Goal: Entertainment & Leisure: Consume media (video, audio)

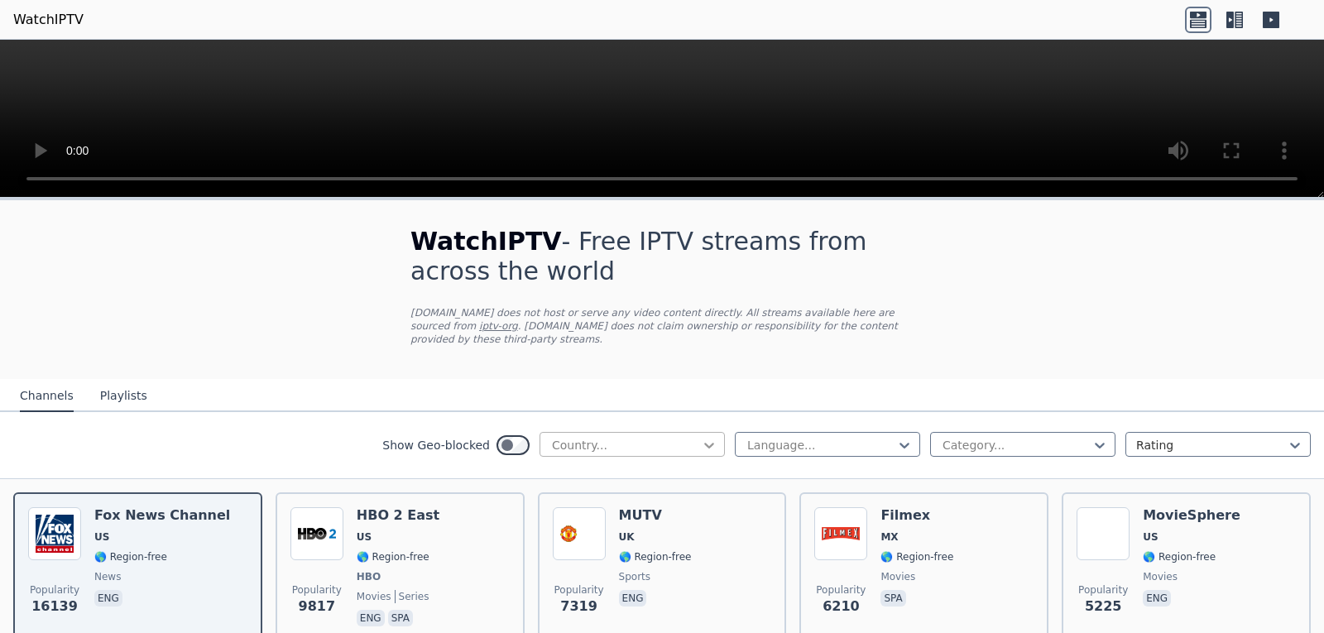
click at [701, 437] on icon at bounding box center [709, 445] width 17 height 17
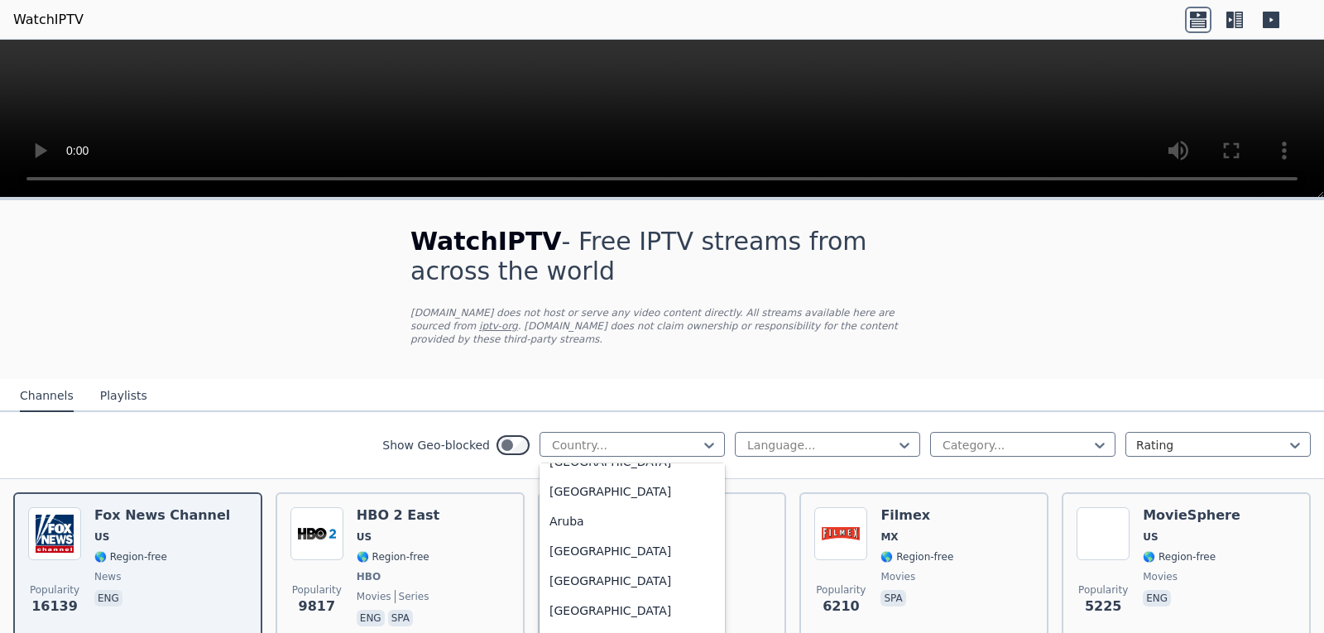
scroll to position [232, 0]
click at [652, 564] on div "[GEOGRAPHIC_DATA]" at bounding box center [632, 578] width 185 height 30
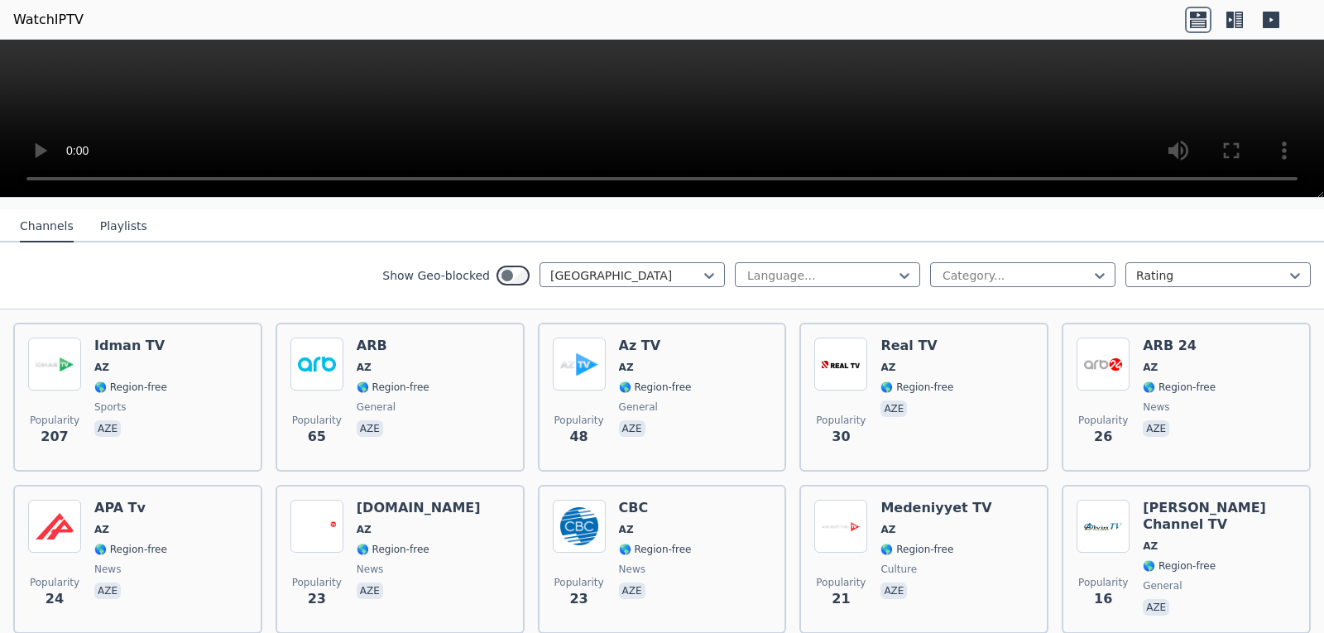
scroll to position [172, 0]
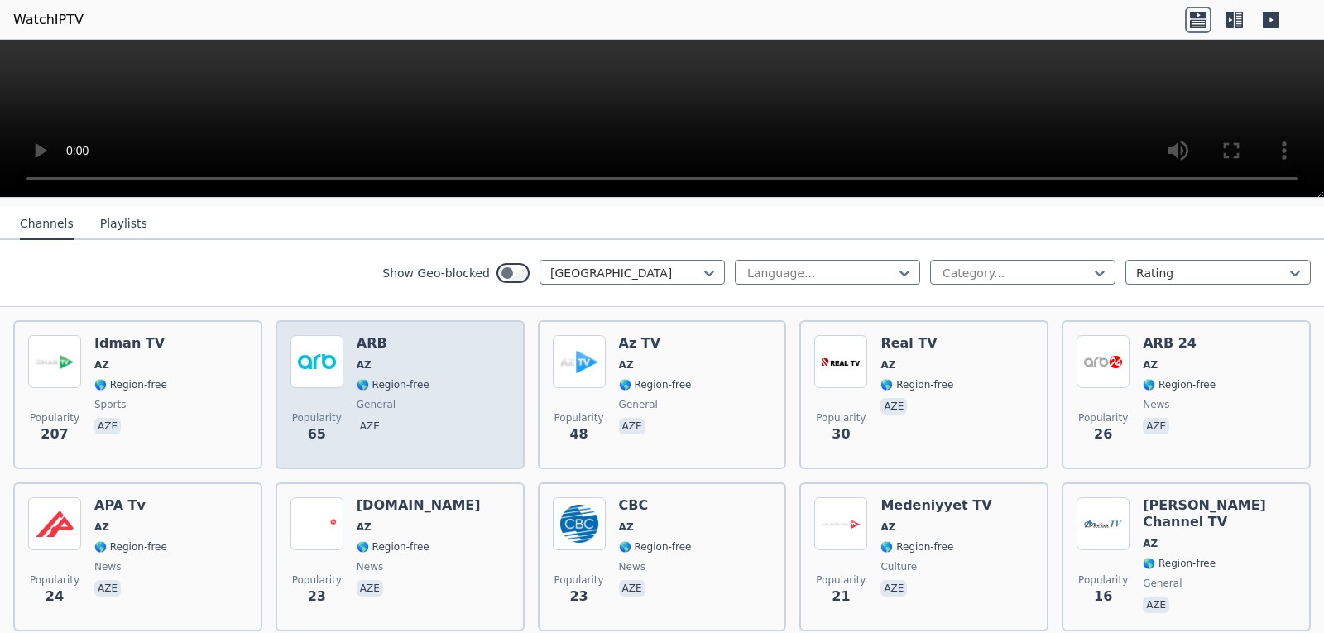
click at [409, 404] on div "ARB AZ 🌎 Region-free general aze" at bounding box center [393, 394] width 73 height 119
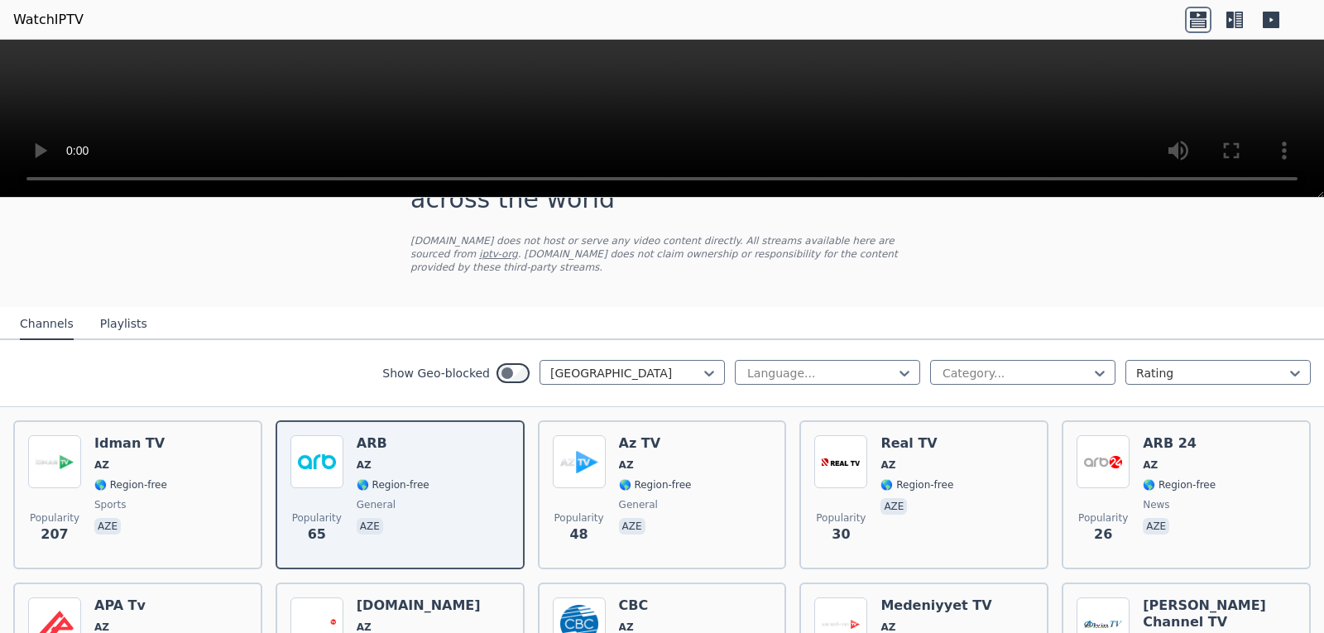
scroll to position [0, 0]
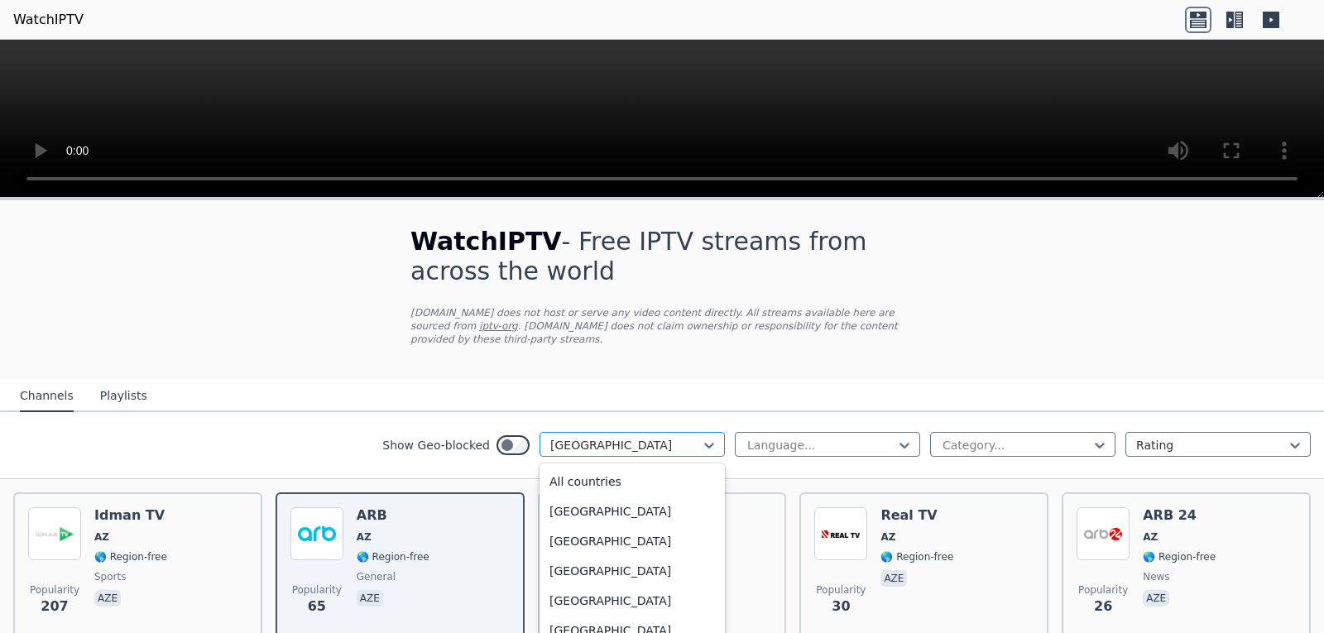
click at [680, 439] on div at bounding box center [625, 445] width 151 height 17
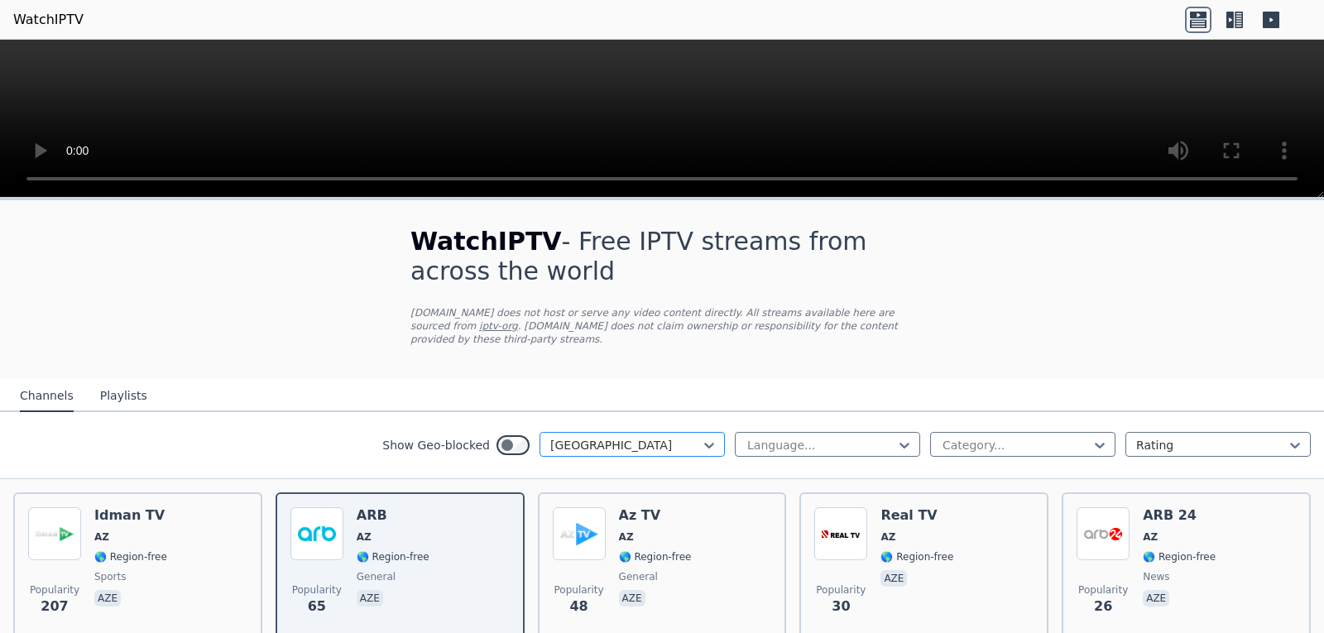
click at [680, 439] on div at bounding box center [625, 445] width 151 height 17
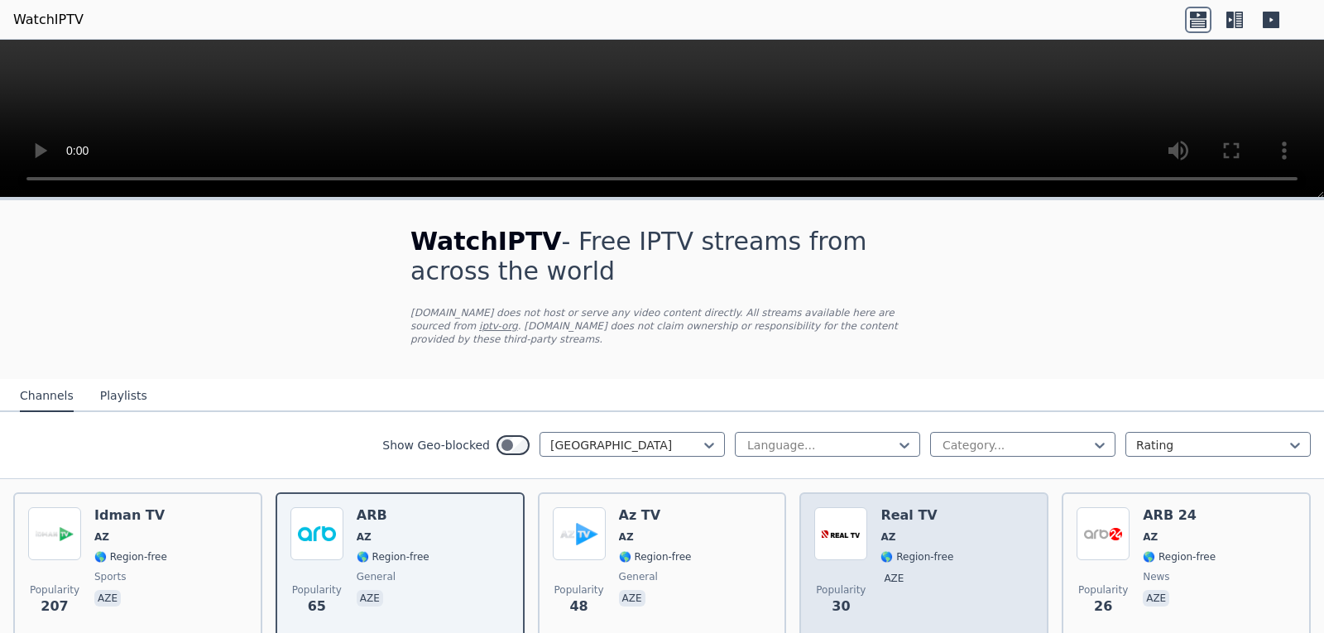
click at [880, 530] on span "AZ" at bounding box center [887, 536] width 15 height 13
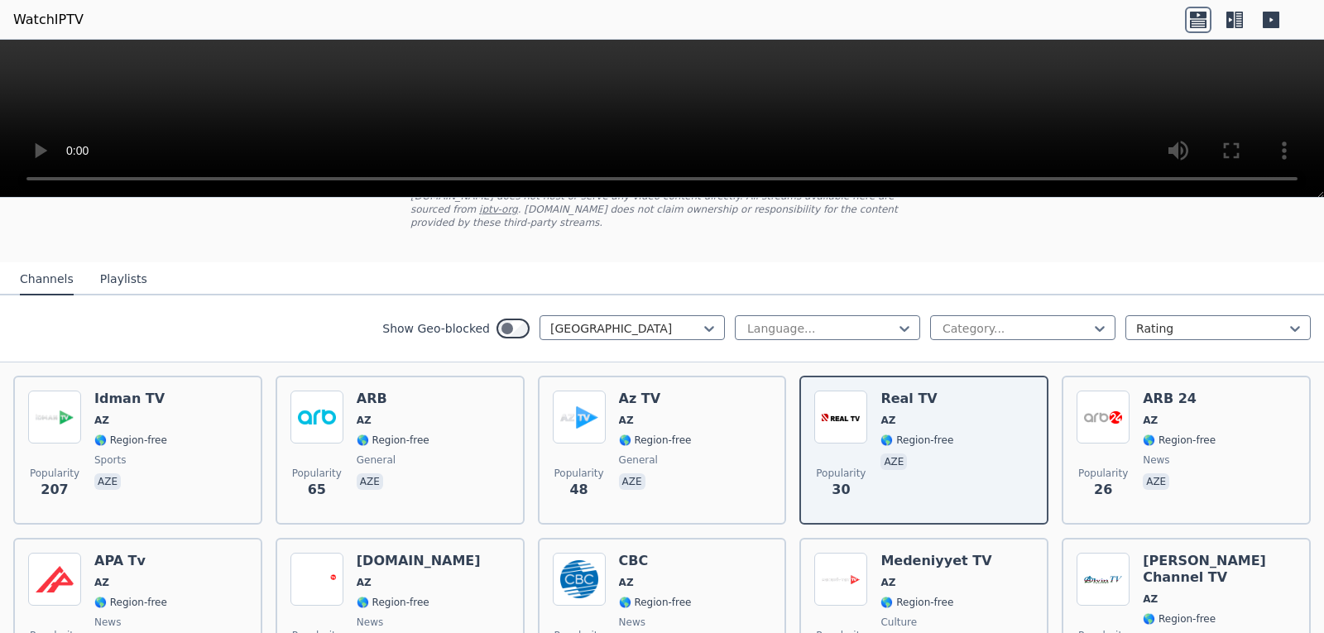
scroll to position [120, 0]
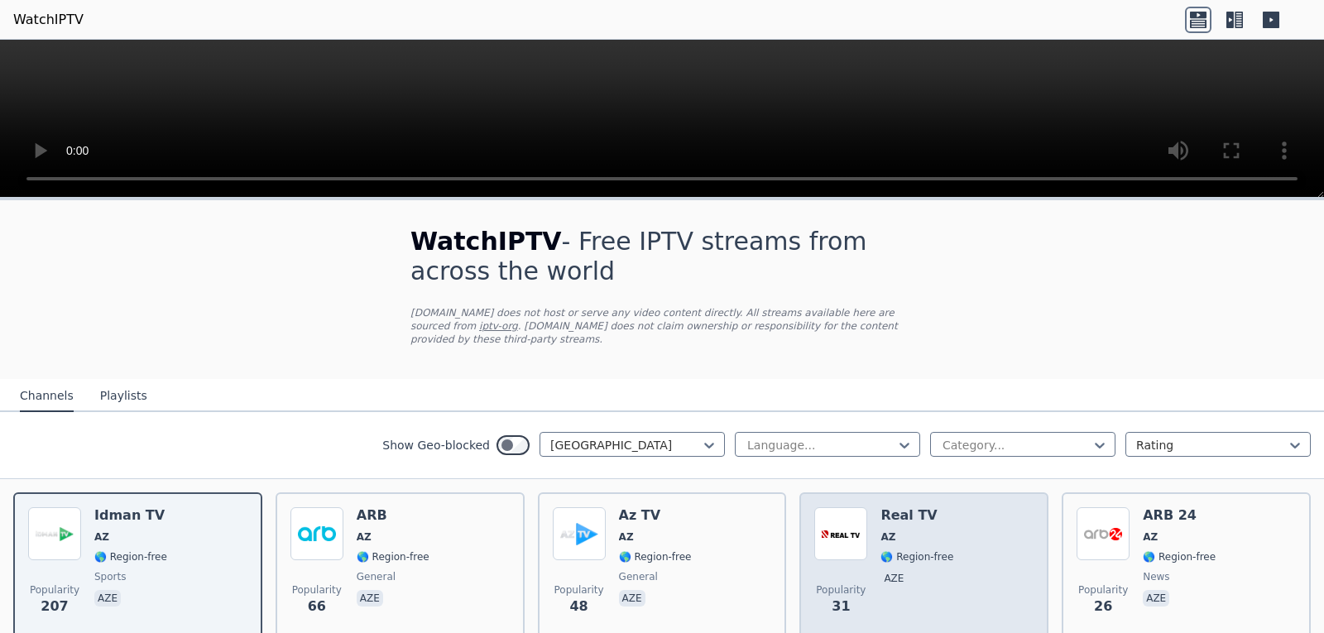
click at [869, 545] on div "Popularity 31 Real TV AZ 🌎 Region-free aze" at bounding box center [923, 566] width 219 height 119
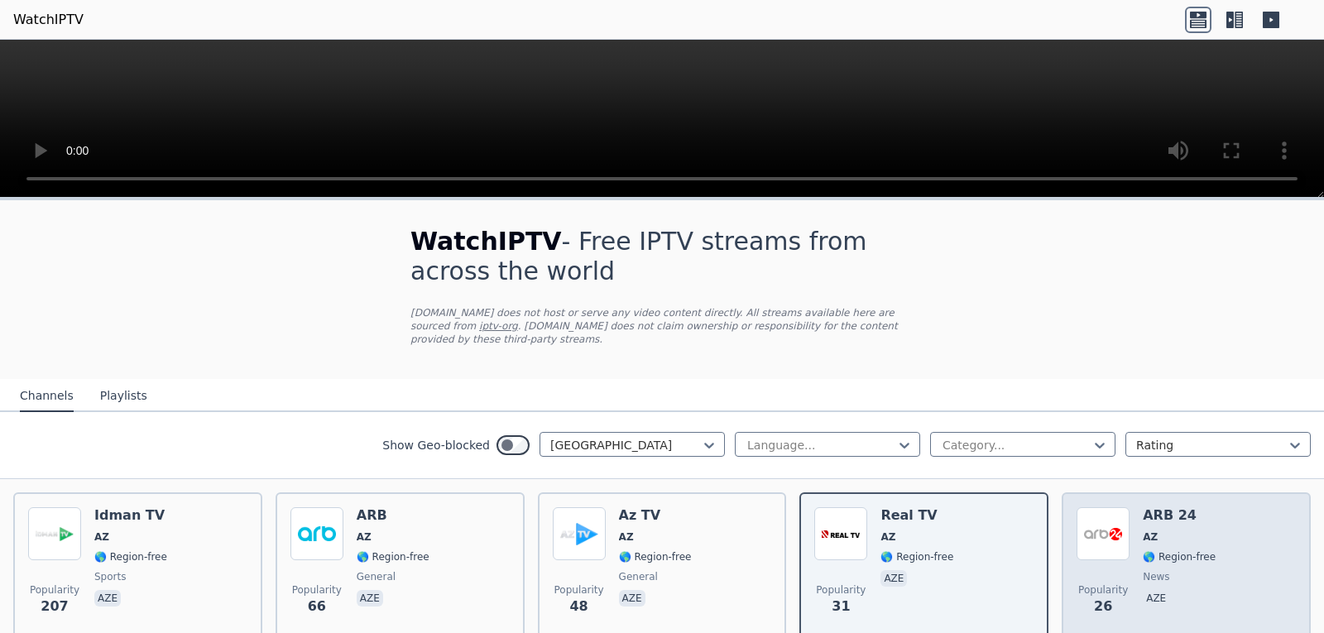
click at [1116, 544] on img at bounding box center [1103, 533] width 53 height 53
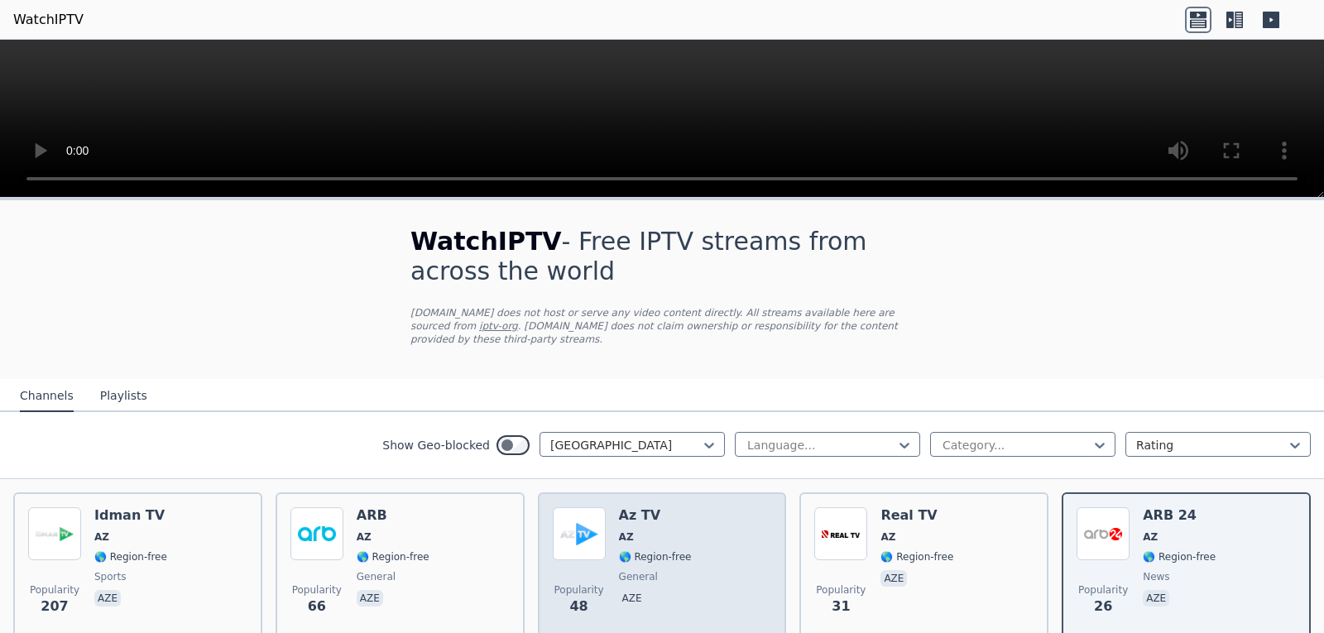
click at [723, 523] on div "Popularity 48 Az TV AZ 🌎 Region-free general aze" at bounding box center [662, 566] width 219 height 119
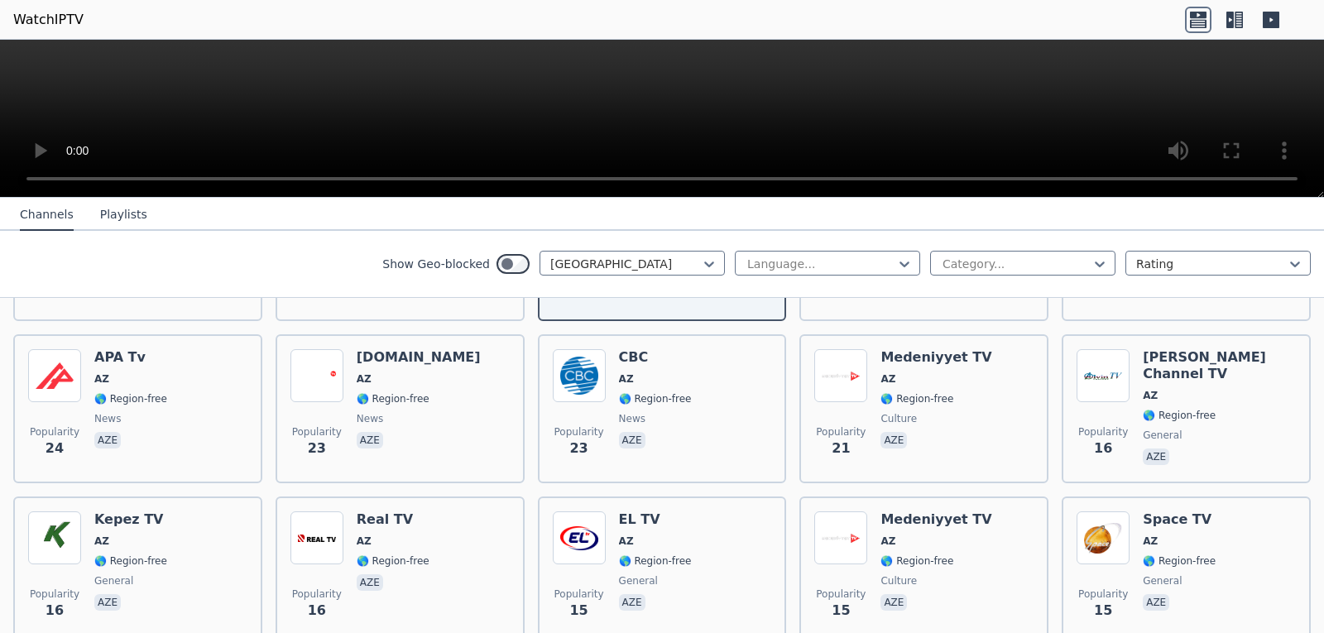
scroll to position [333, 0]
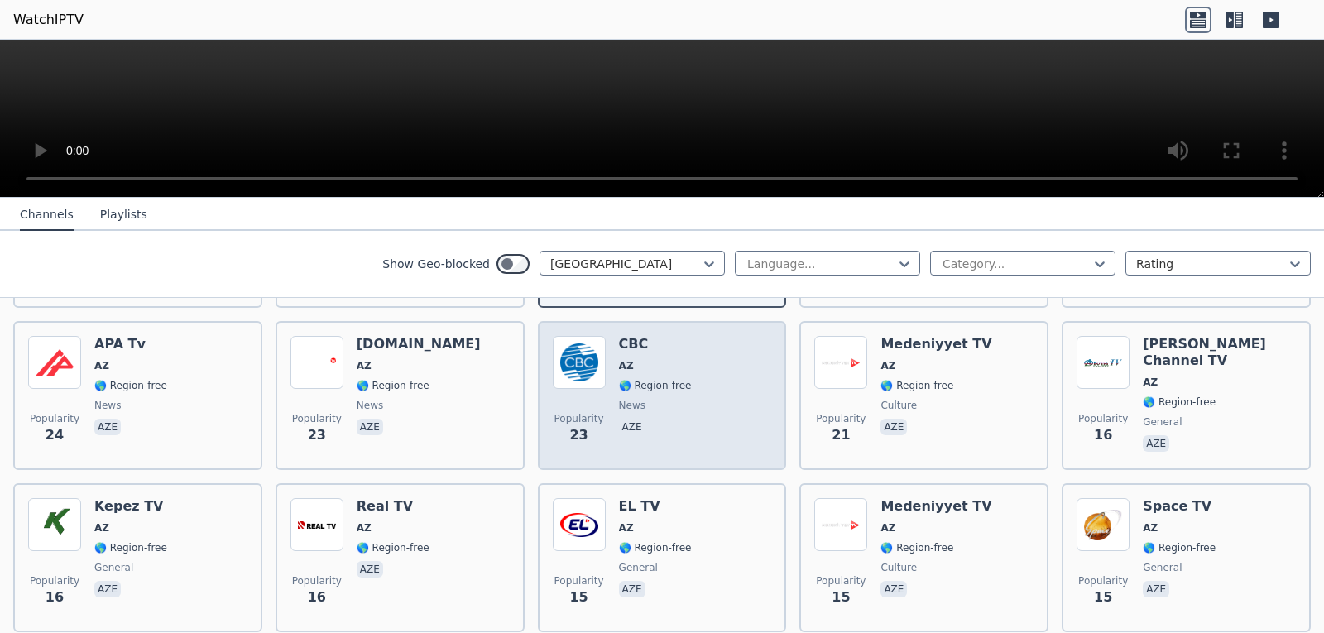
click at [698, 367] on div "Popularity 23 CBC AZ 🌎 Region-free news aze" at bounding box center [662, 395] width 219 height 119
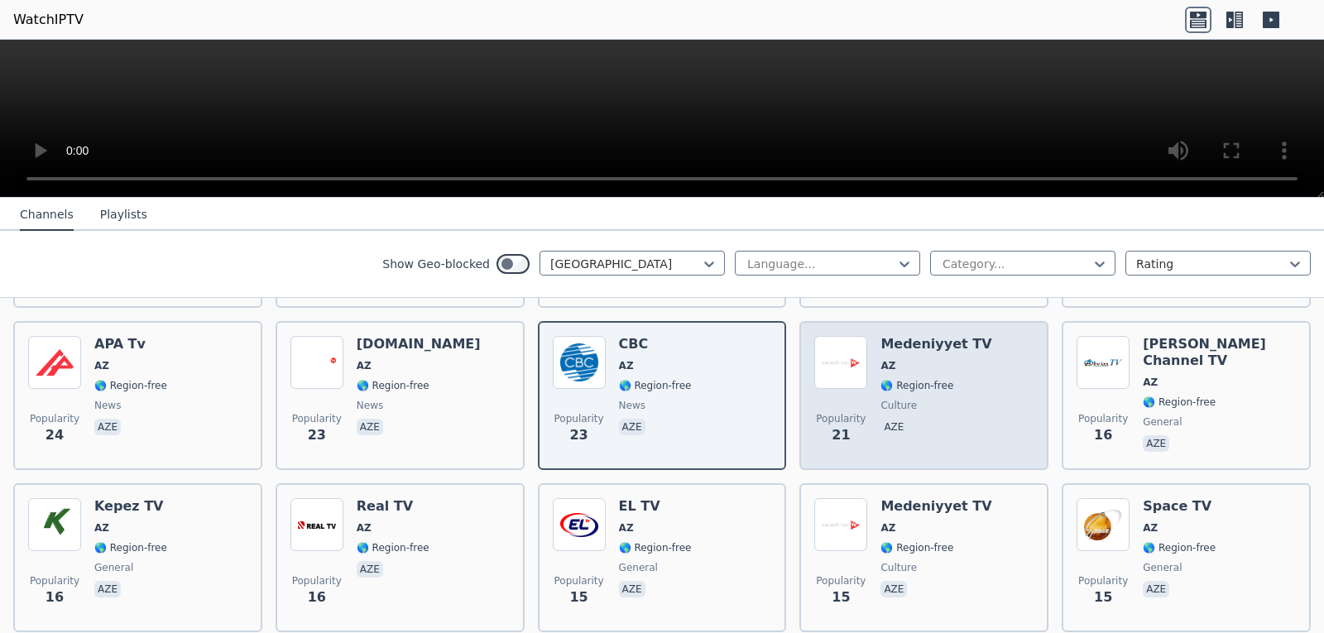
click at [880, 384] on div "Medeniyyet TV AZ 🌎 Region-free culture aze" at bounding box center [935, 395] width 111 height 119
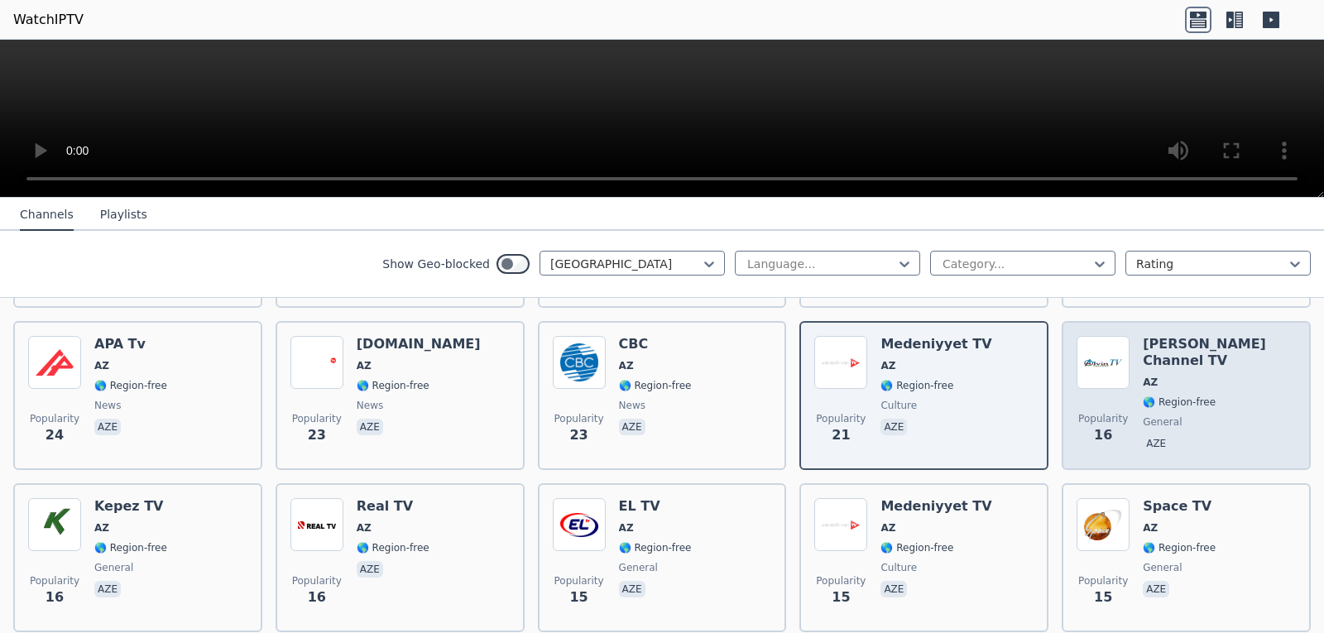
click at [1178, 396] on span "🌎 Region-free" at bounding box center [1179, 402] width 73 height 13
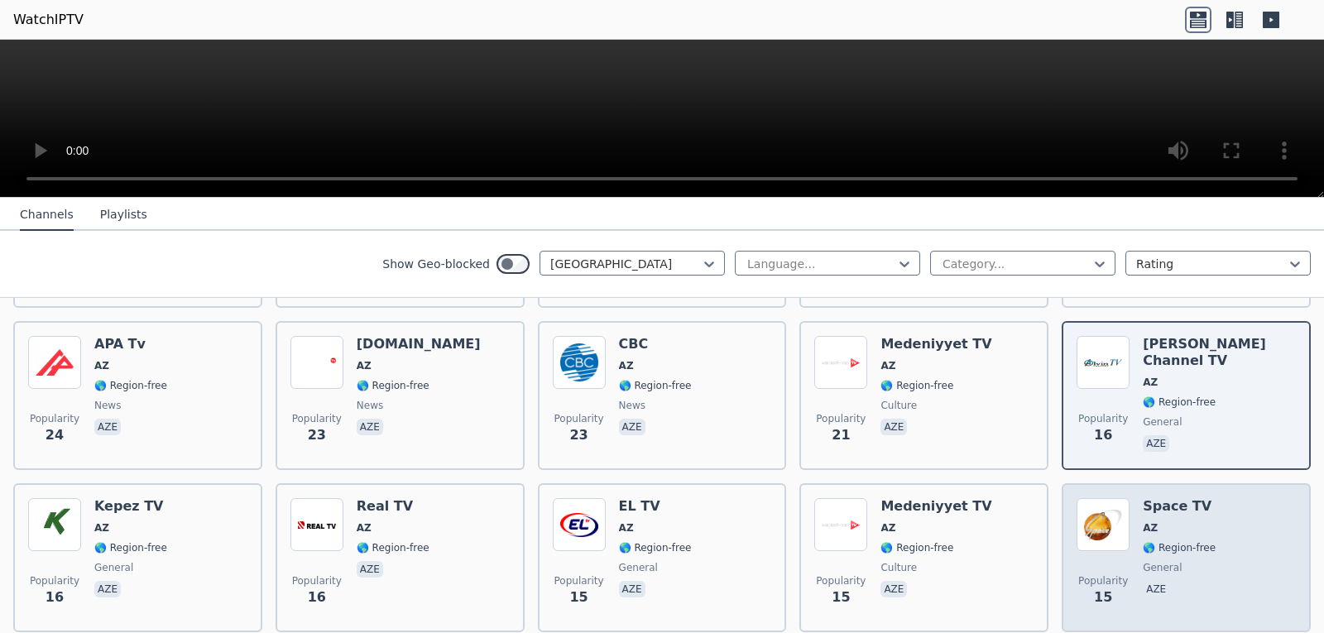
click at [1130, 533] on div "Popularity 15 Space TV AZ 🌎 Region-free general aze" at bounding box center [1186, 557] width 219 height 119
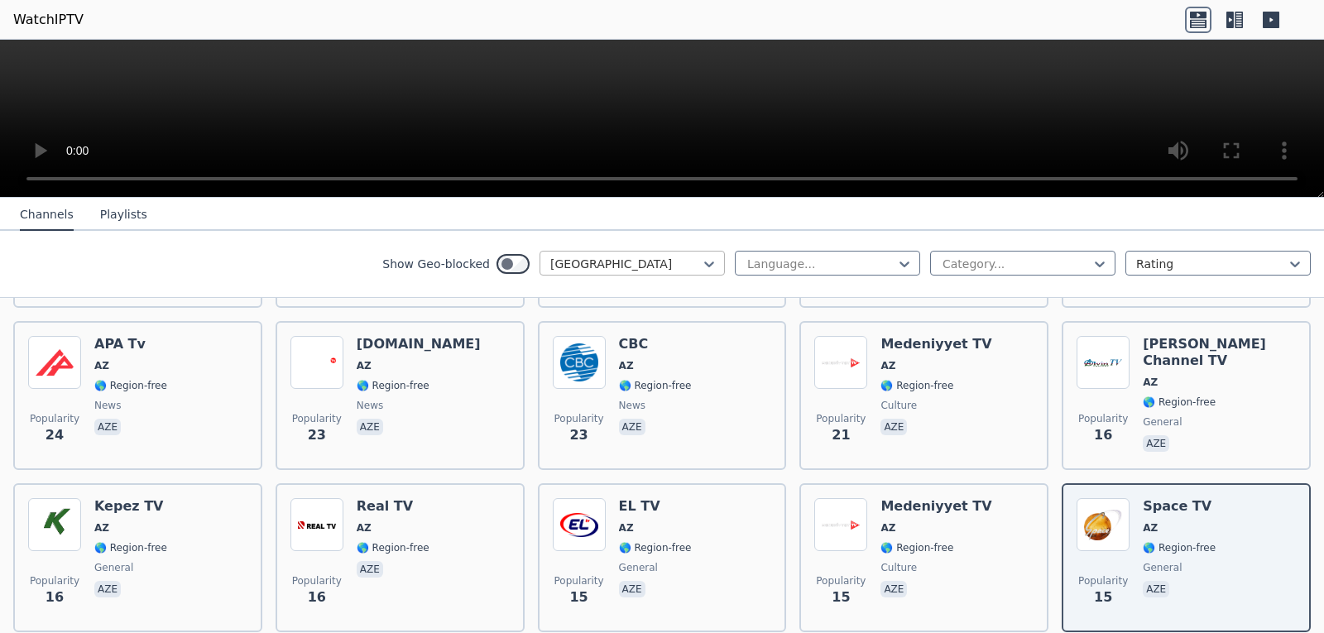
click at [708, 260] on div "[GEOGRAPHIC_DATA]" at bounding box center [632, 263] width 185 height 25
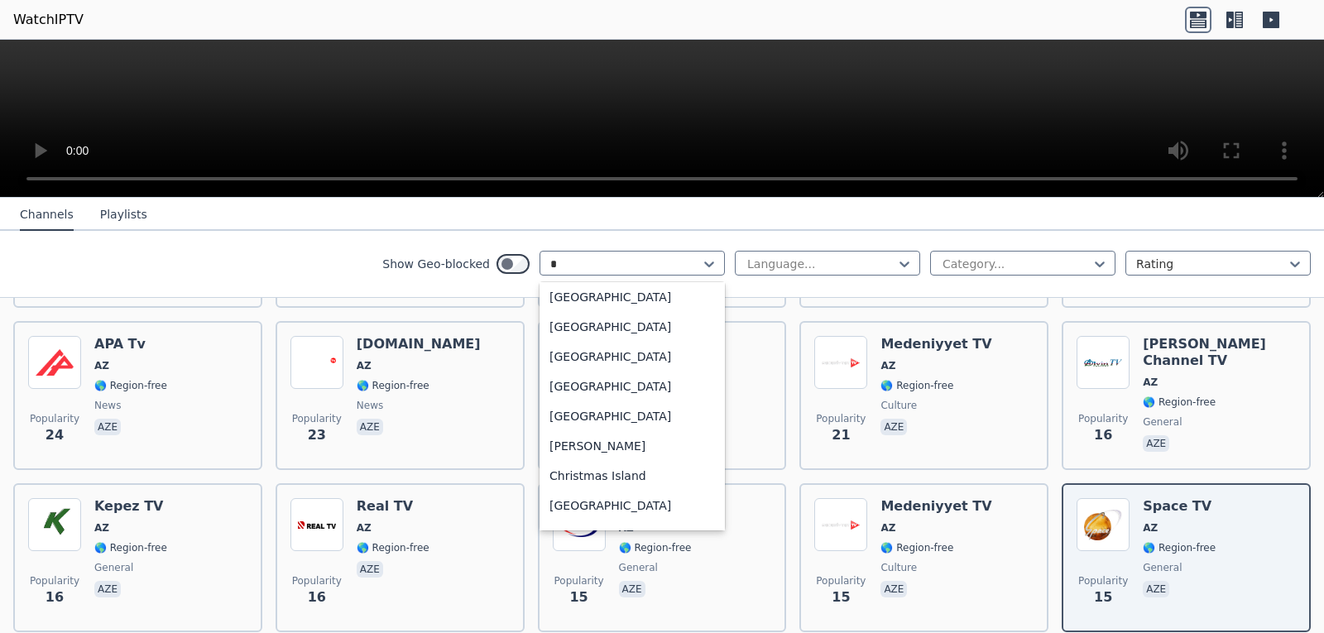
scroll to position [33, 0]
type input "**"
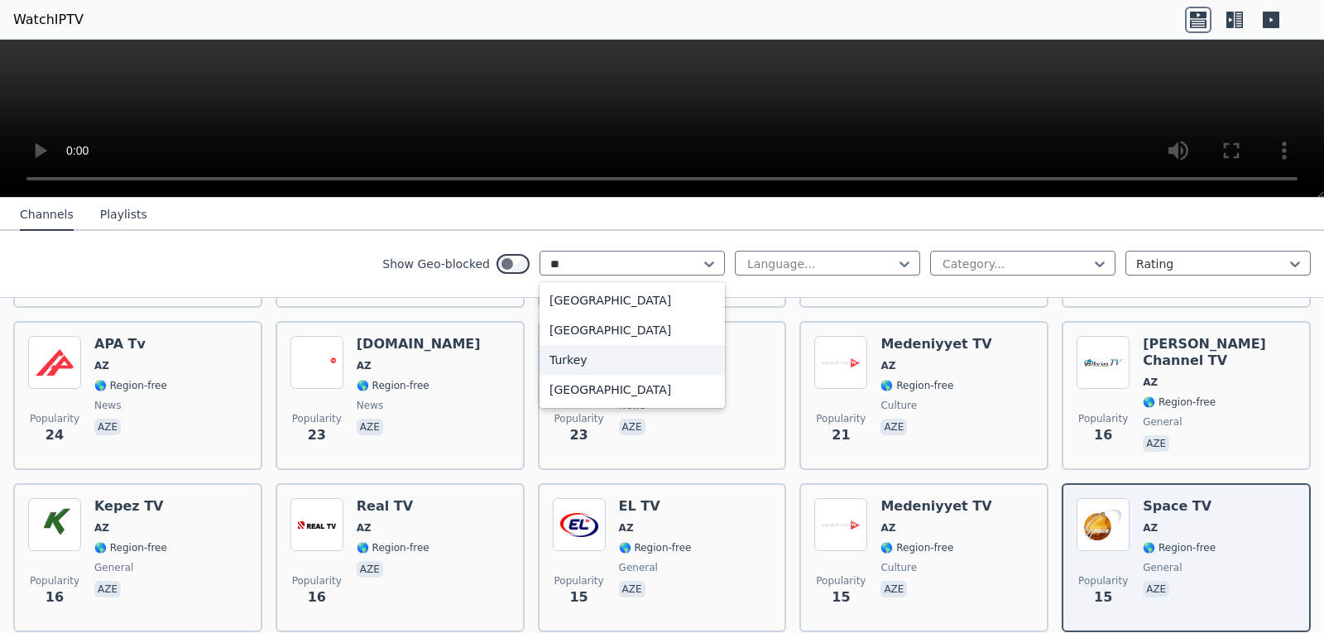
click at [595, 354] on div "Turkey" at bounding box center [632, 360] width 185 height 30
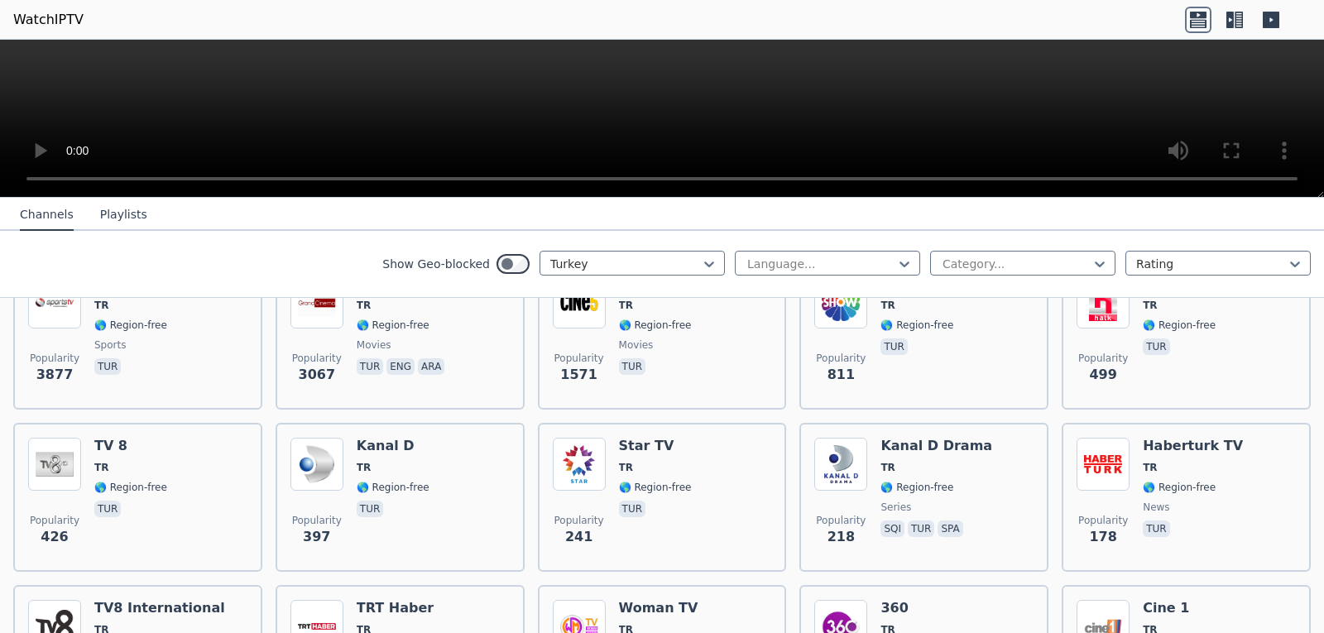
scroll to position [243, 0]
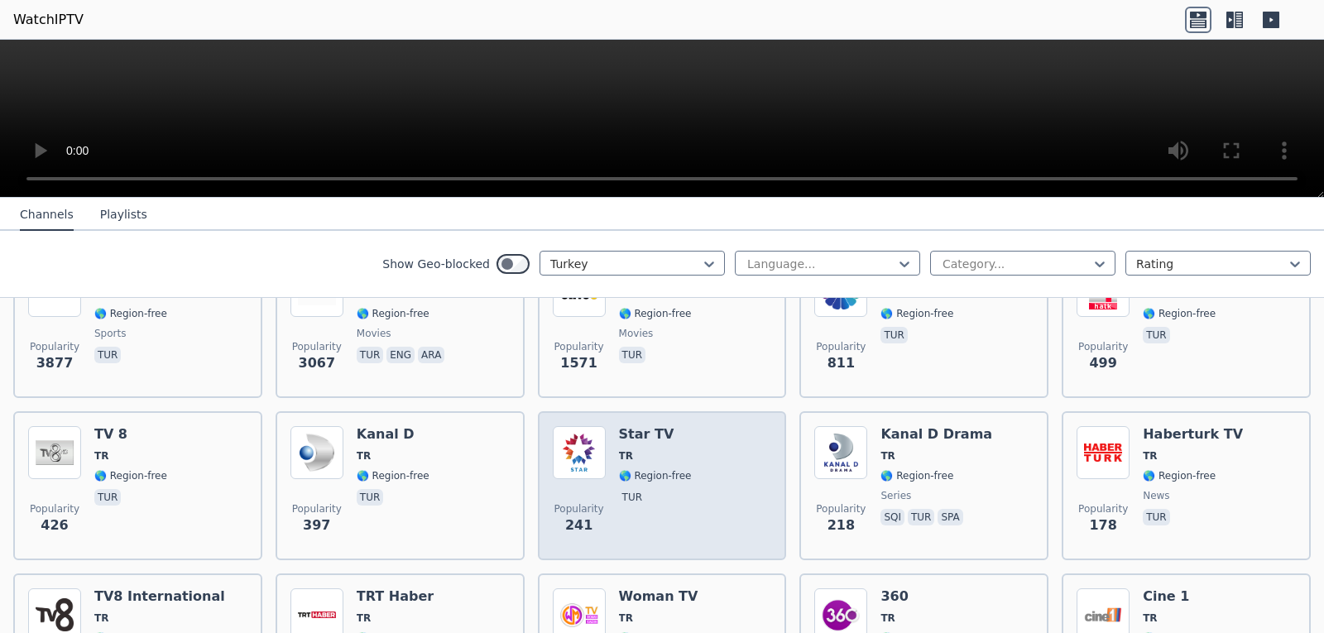
click at [694, 449] on div "Popularity 241 Star TV TR 🌎 Region-free tur" at bounding box center [662, 485] width 219 height 119
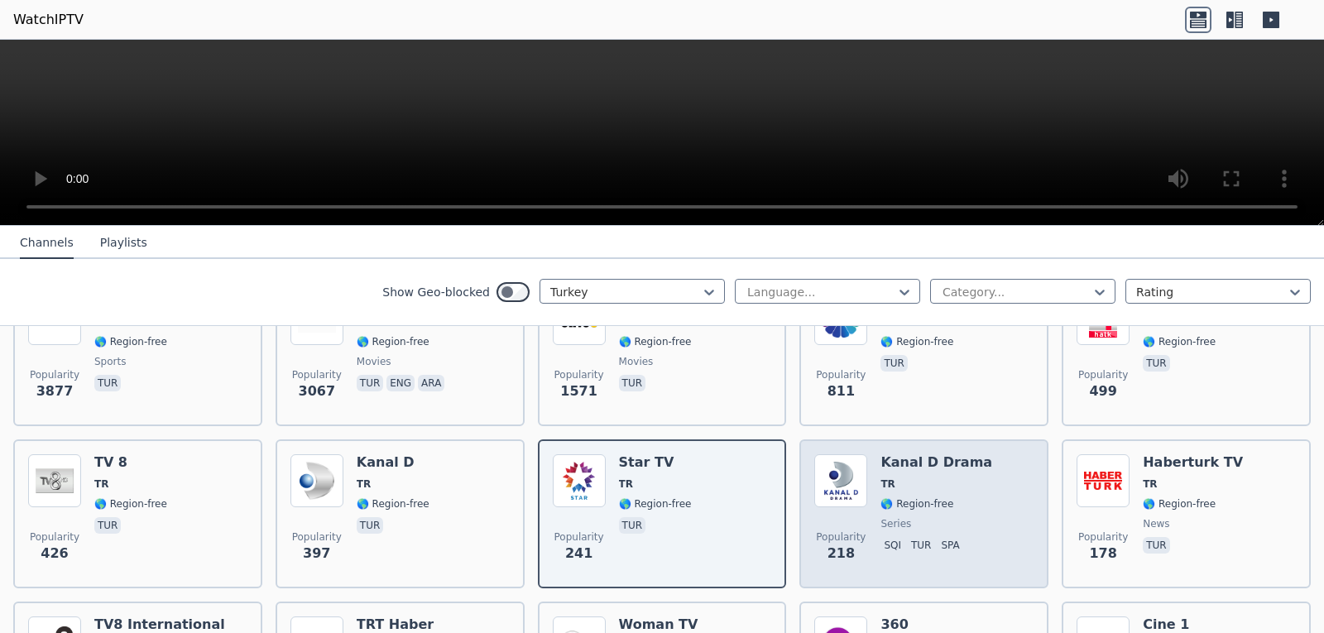
click at [908, 537] on p "tur" at bounding box center [921, 545] width 26 height 17
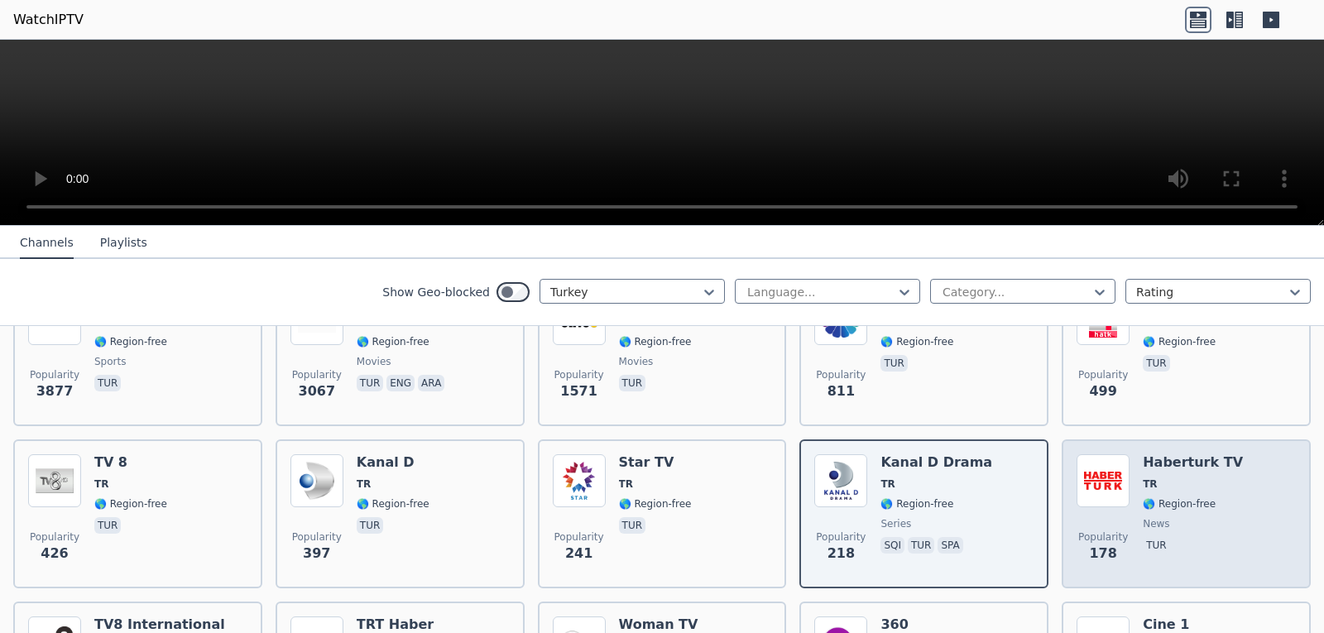
click at [1127, 473] on div "Popularity 178 Haberturk TV TR 🌎 Region-free news tur" at bounding box center [1186, 513] width 219 height 119
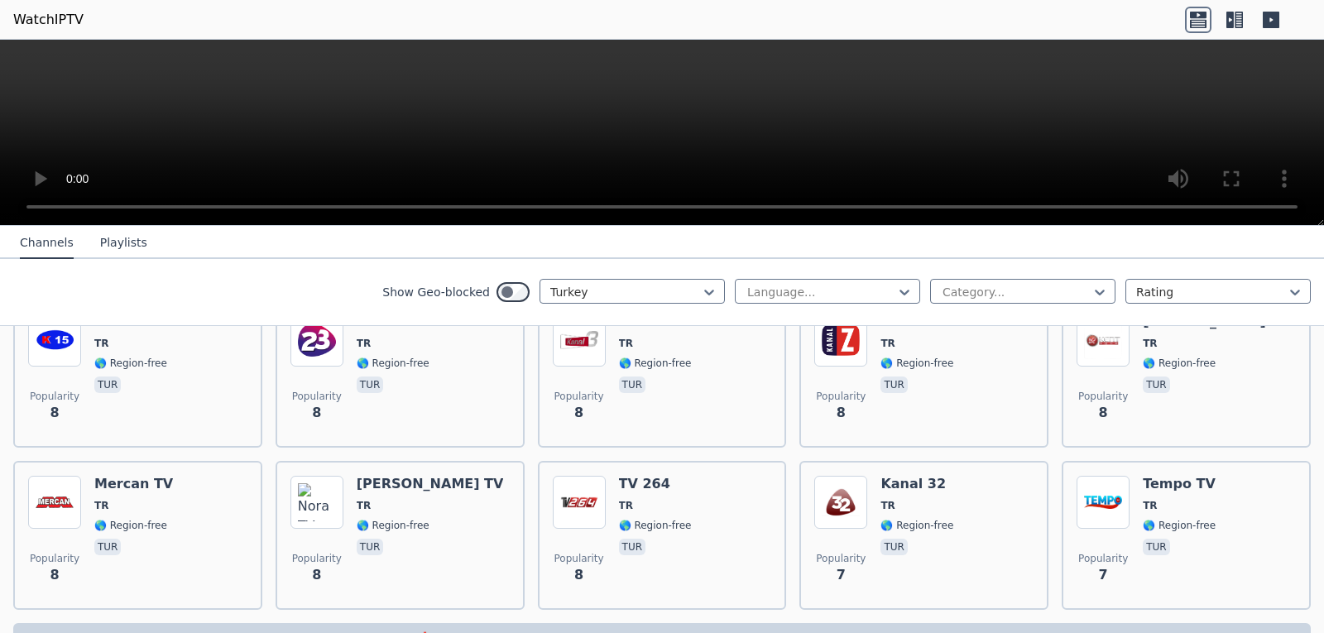
scroll to position [5217, 0]
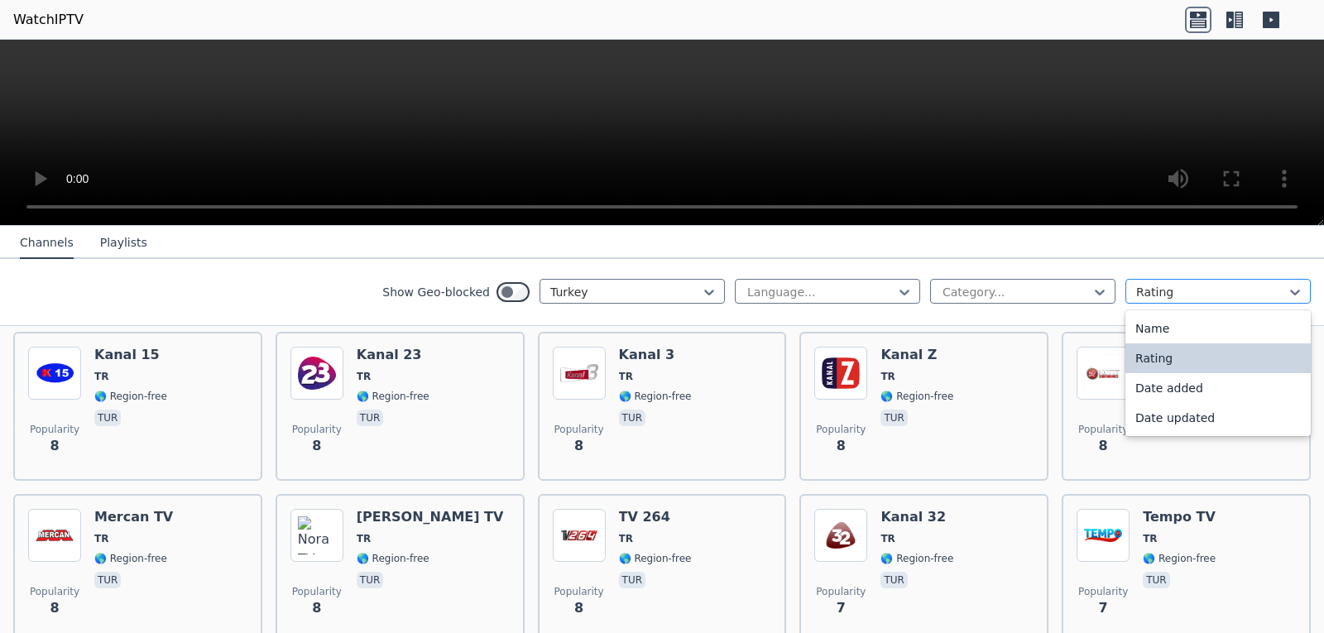
click at [1272, 290] on div at bounding box center [1211, 292] width 151 height 17
click at [1243, 321] on div "Name" at bounding box center [1217, 329] width 185 height 30
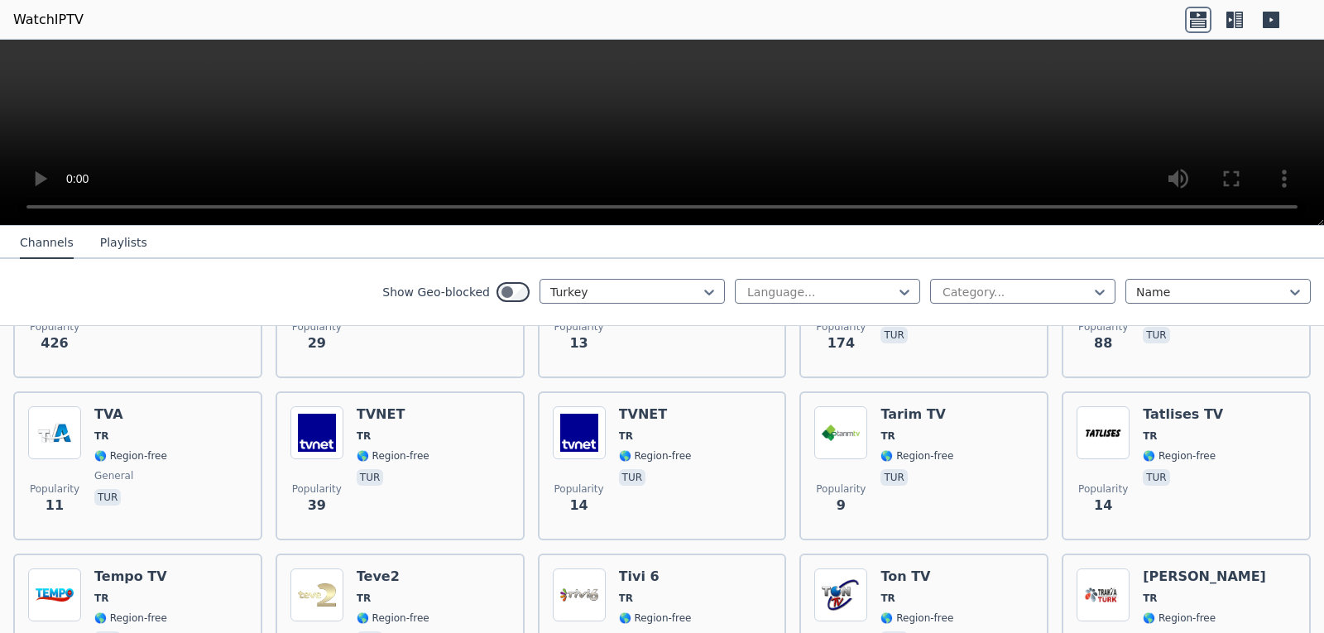
scroll to position [4800, 0]
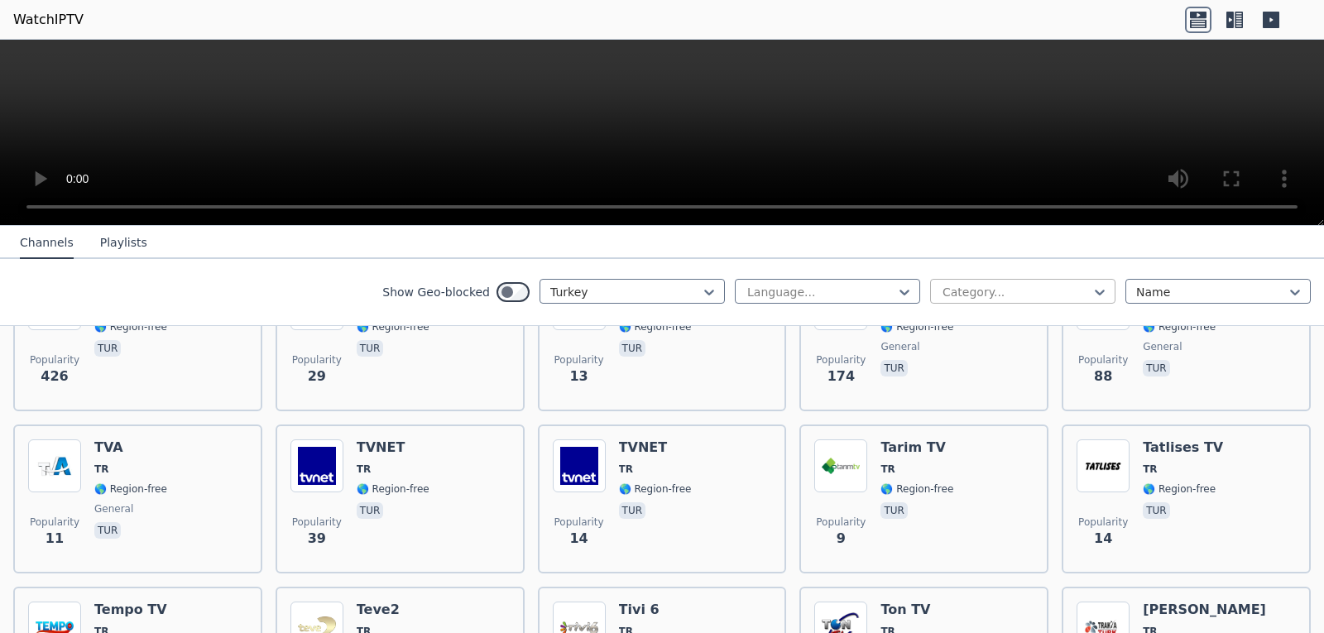
click at [1011, 295] on div at bounding box center [1016, 292] width 151 height 17
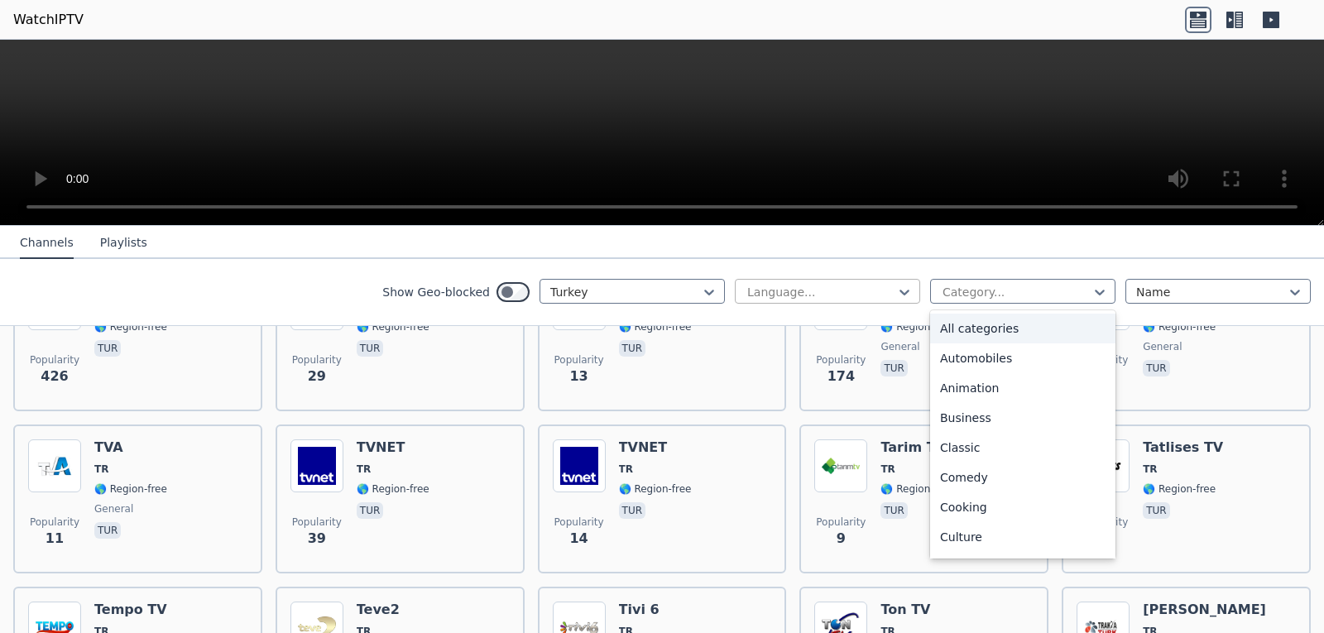
click at [823, 295] on div at bounding box center [821, 292] width 151 height 17
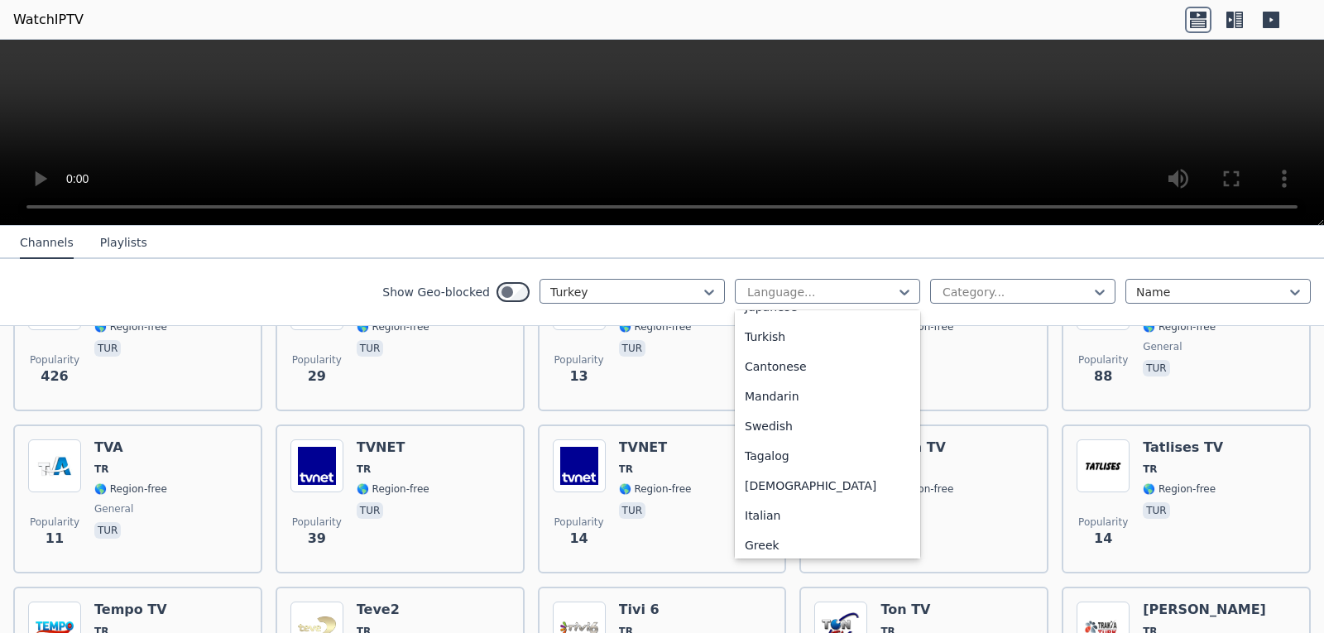
scroll to position [414, 0]
click at [793, 336] on div "Turkish" at bounding box center [827, 332] width 185 height 30
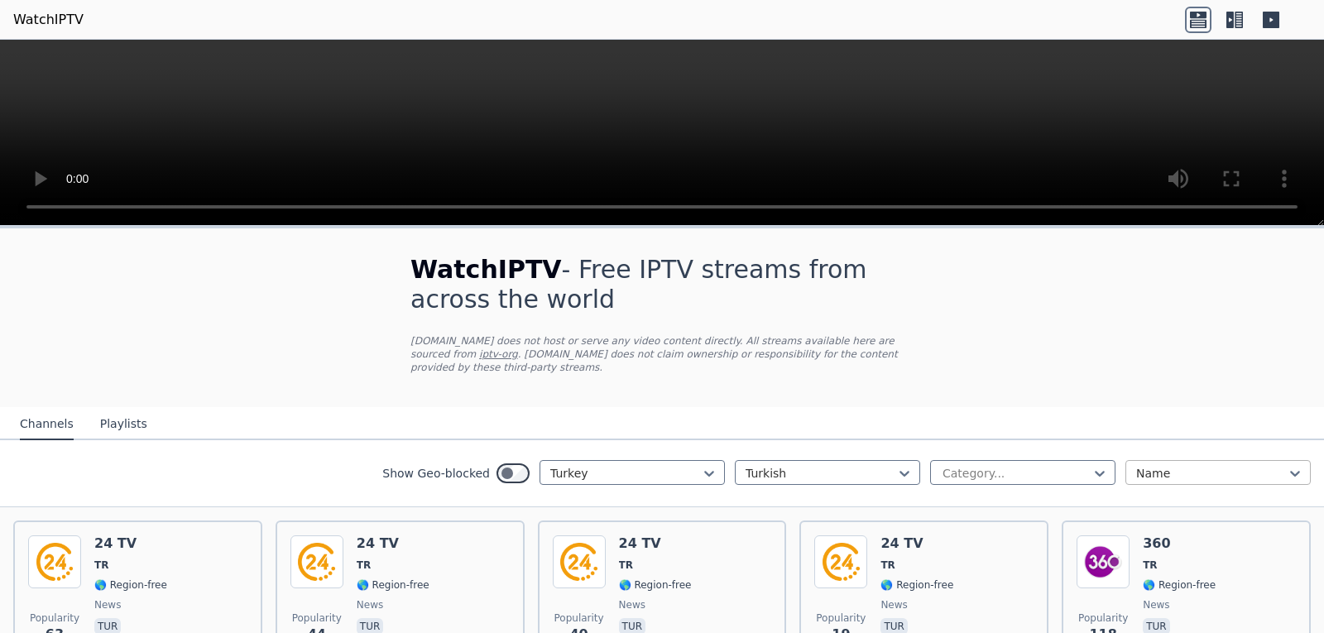
click at [1220, 460] on div "Name" at bounding box center [1217, 472] width 185 height 25
click at [1187, 495] on div "Name" at bounding box center [1217, 510] width 185 height 30
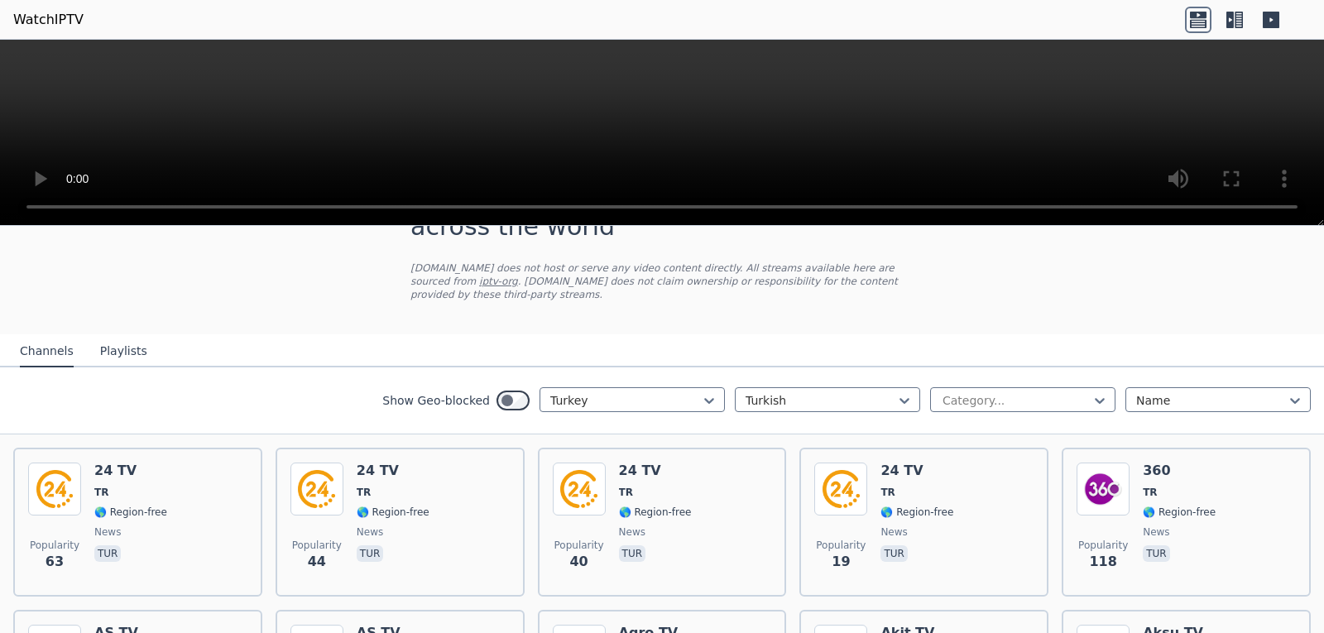
scroll to position [97, 0]
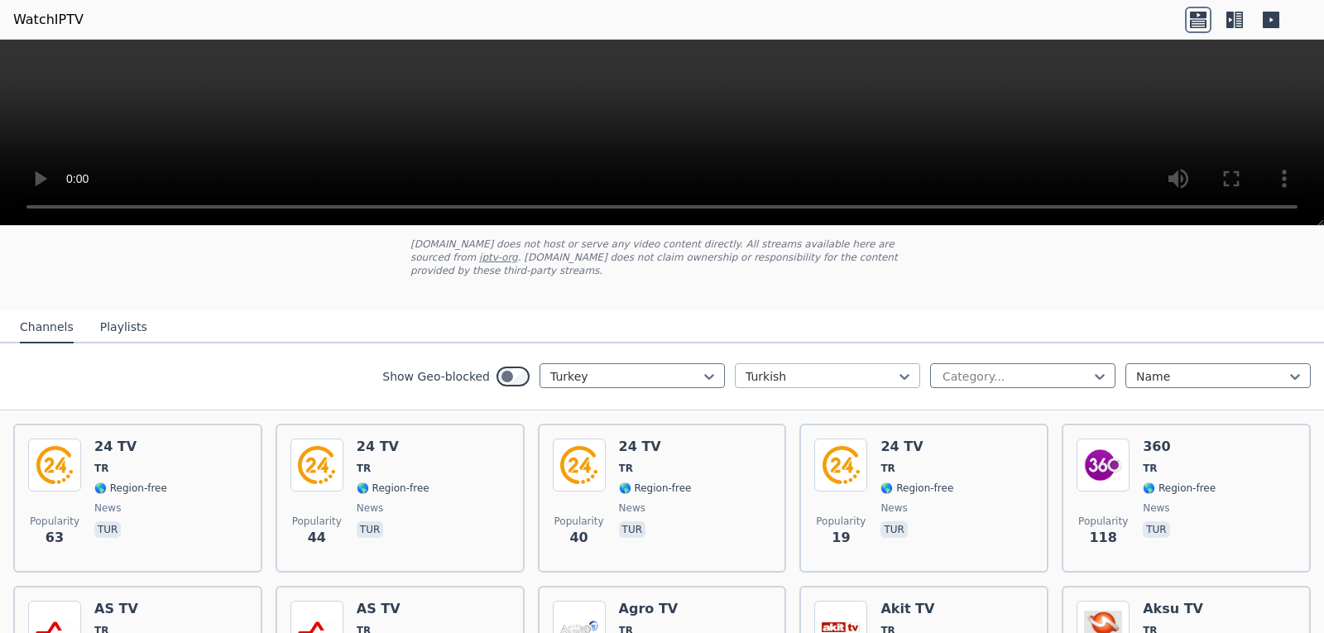
click at [876, 368] on div at bounding box center [821, 376] width 151 height 17
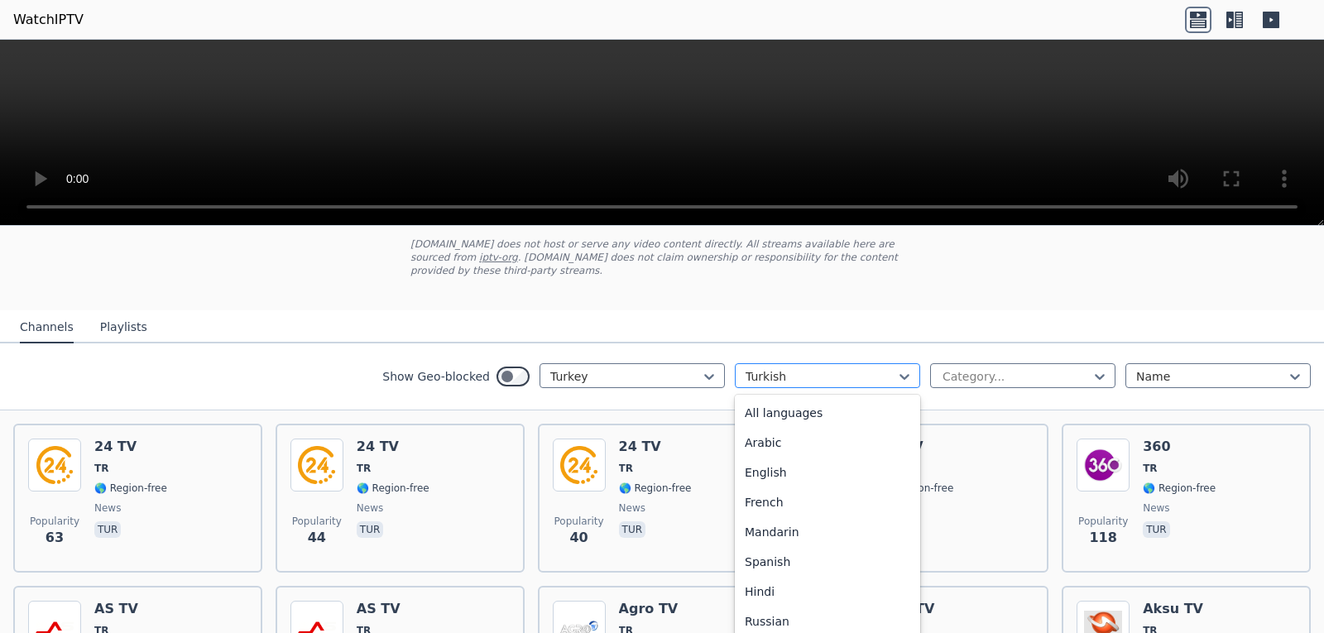
scroll to position [212, 0]
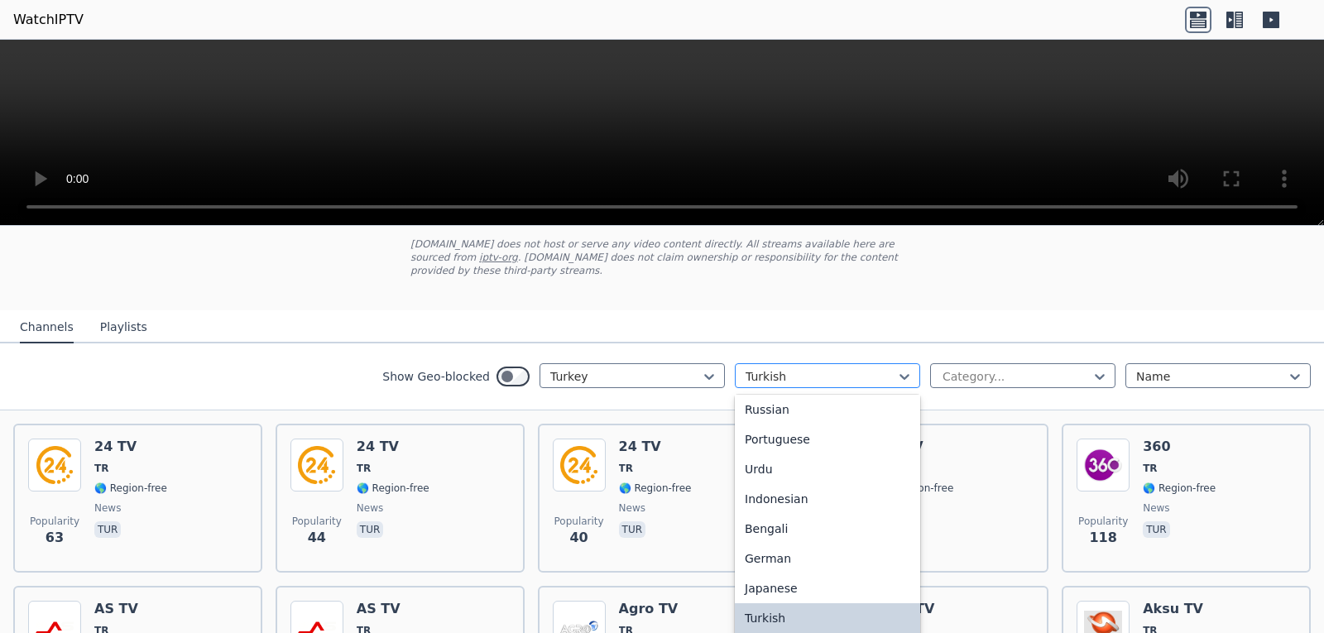
click at [876, 368] on div at bounding box center [821, 376] width 151 height 17
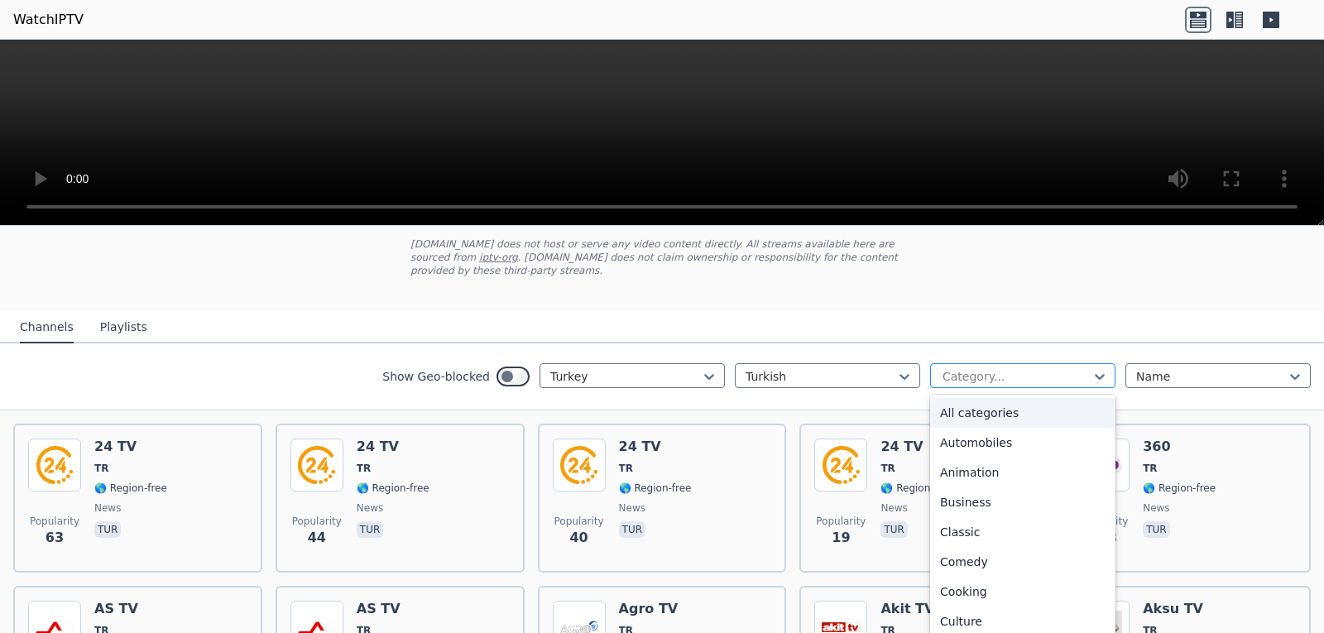
click at [1053, 372] on div "Category..." at bounding box center [1022, 375] width 185 height 25
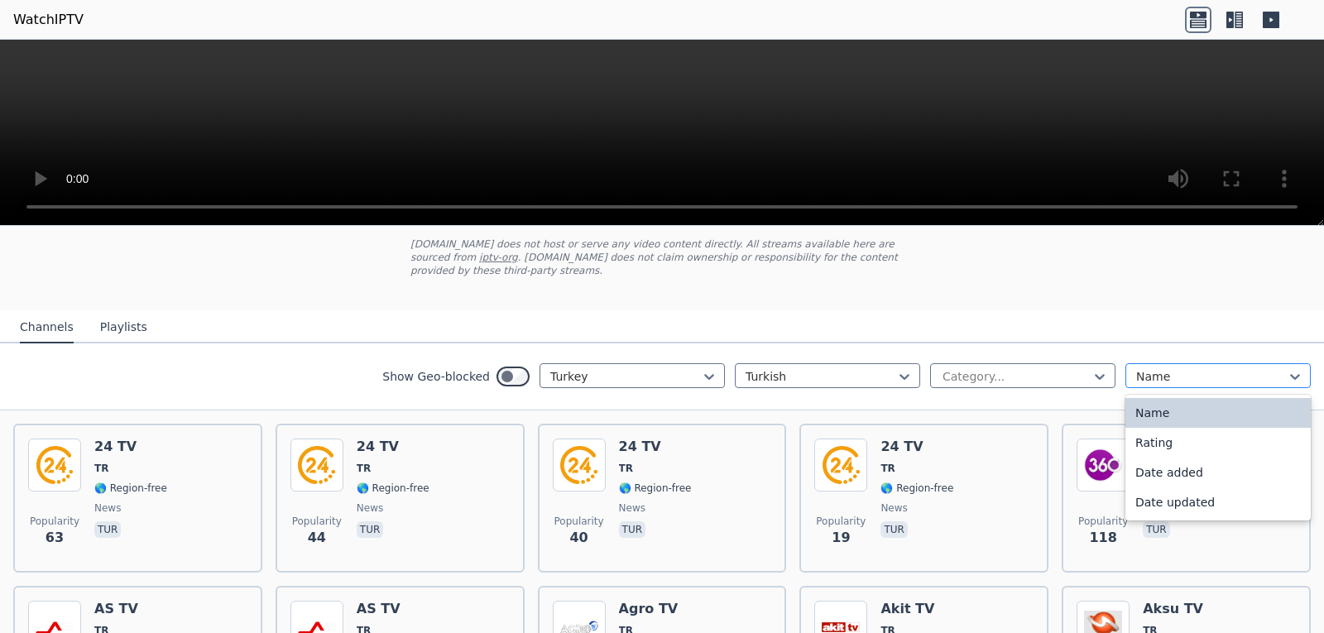
click at [1136, 370] on div at bounding box center [1211, 376] width 151 height 17
type input "***"
click at [1125, 343] on div "Show Geo-blocked Turkey Turkish Category... Name" at bounding box center [662, 376] width 1324 height 67
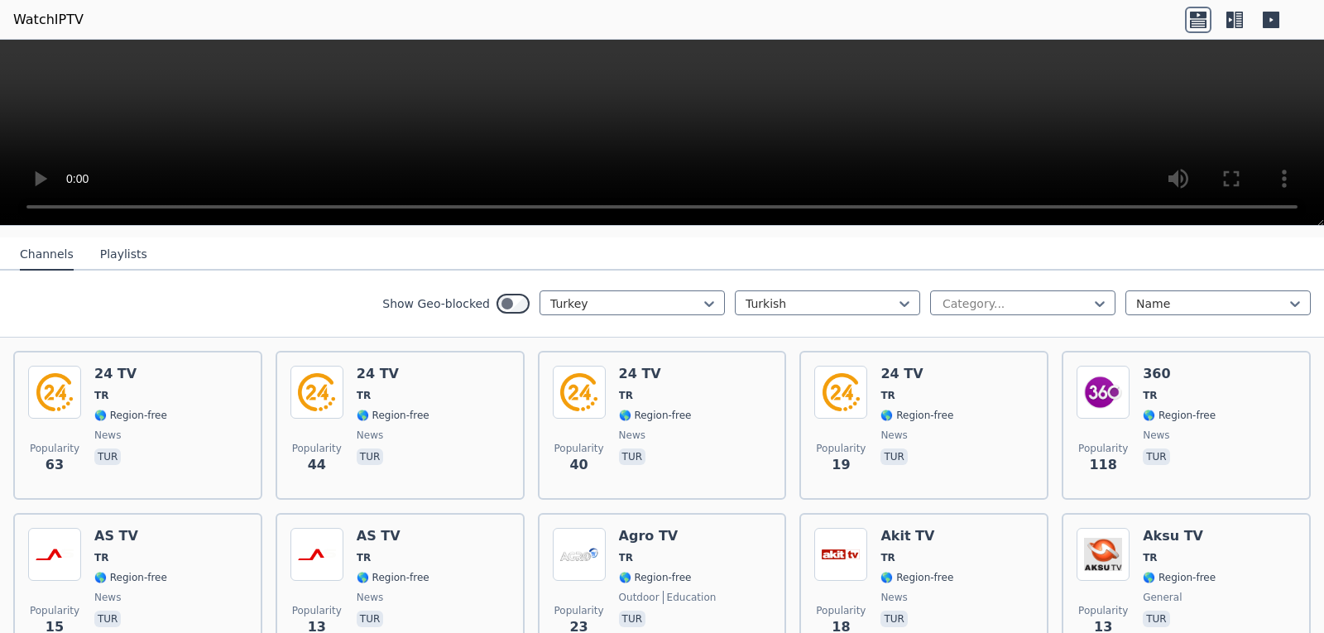
scroll to position [3831, 0]
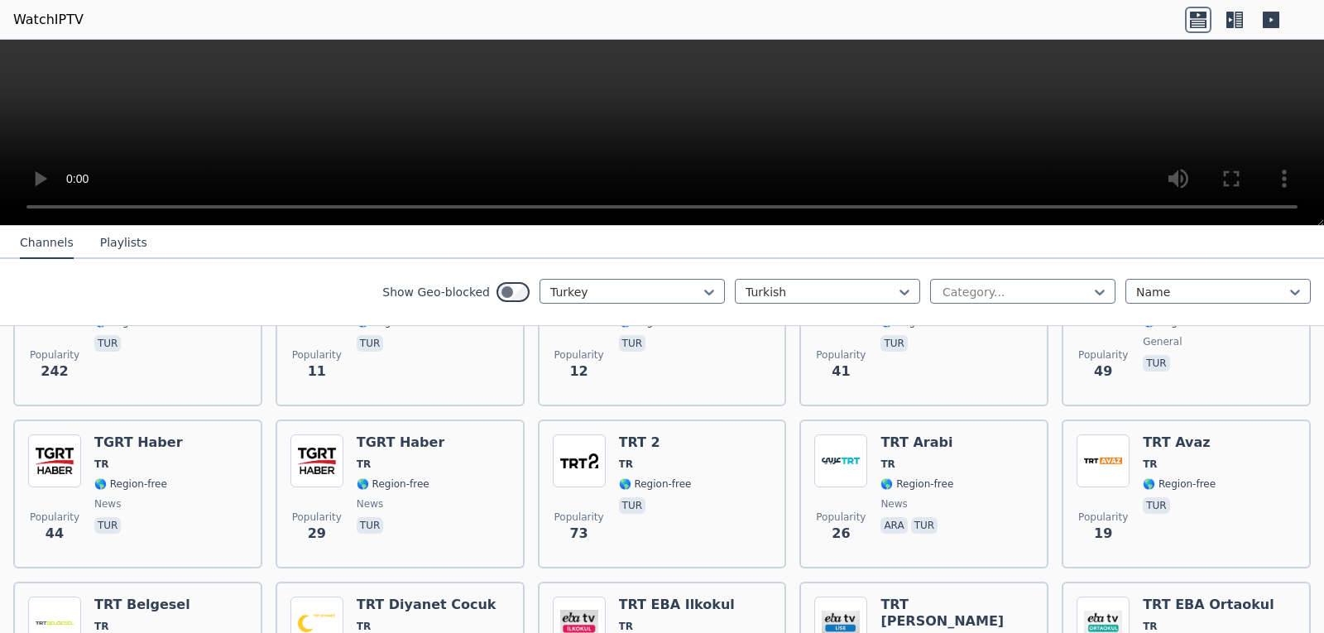
click at [904, 232] on nav "Channels Playlists" at bounding box center [662, 242] width 1324 height 33
click at [138, 245] on div "Channels Playlists" at bounding box center [84, 243] width 154 height 31
click at [132, 245] on button "Playlists" at bounding box center [123, 243] width 47 height 31
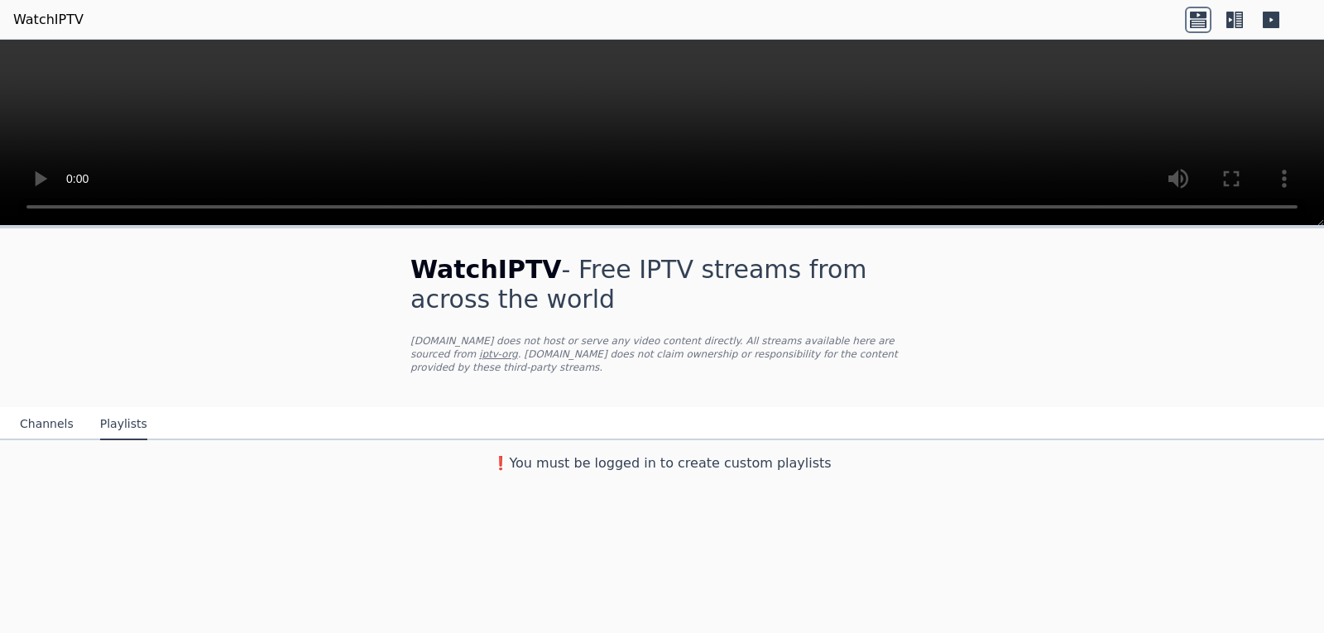
click at [57, 409] on button "Channels" at bounding box center [47, 424] width 54 height 31
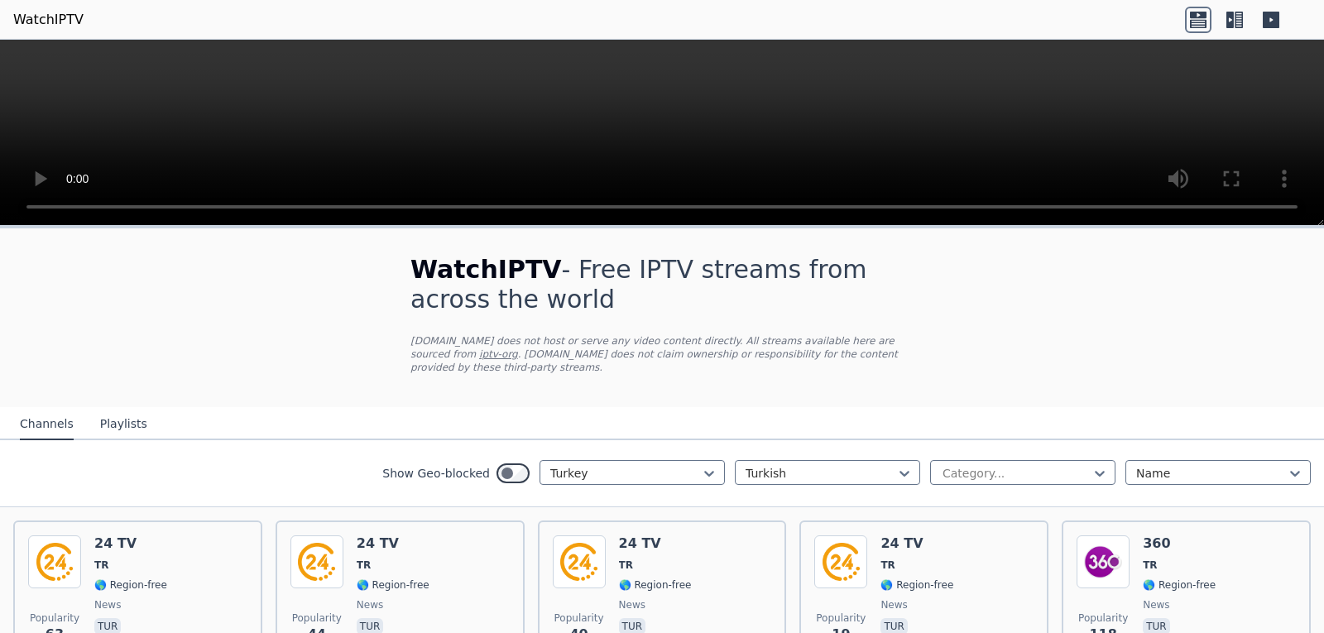
click at [625, 137] on video at bounding box center [662, 133] width 1324 height 186
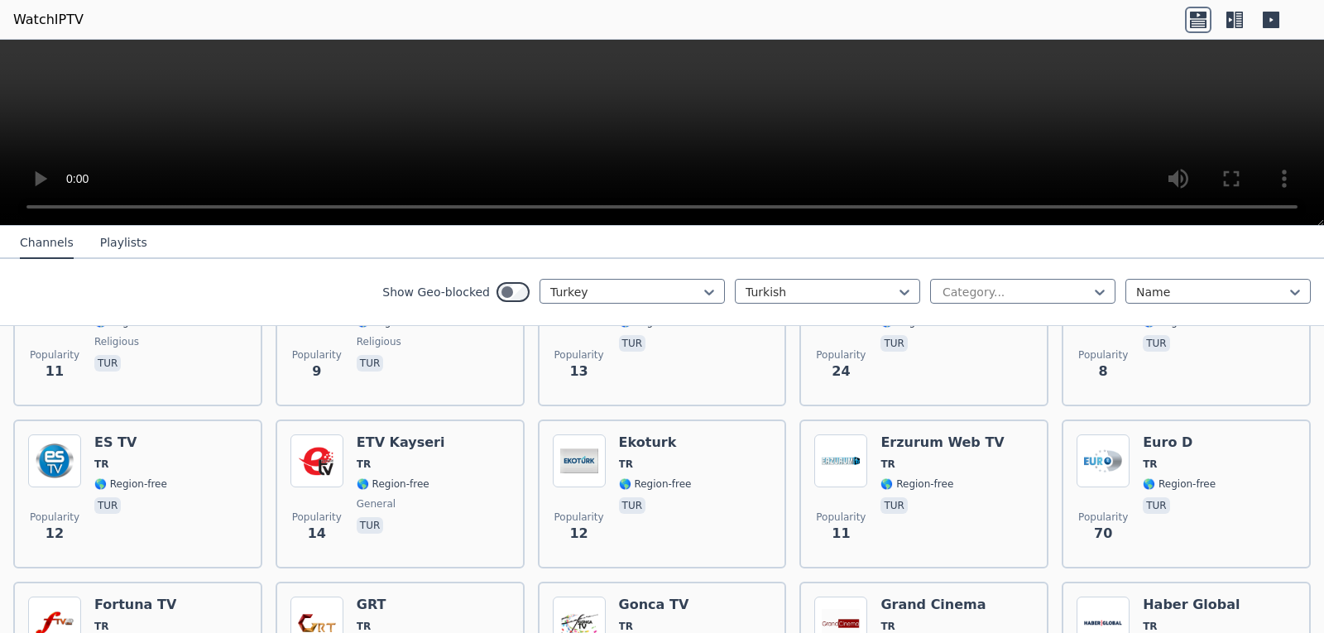
scroll to position [2696, 0]
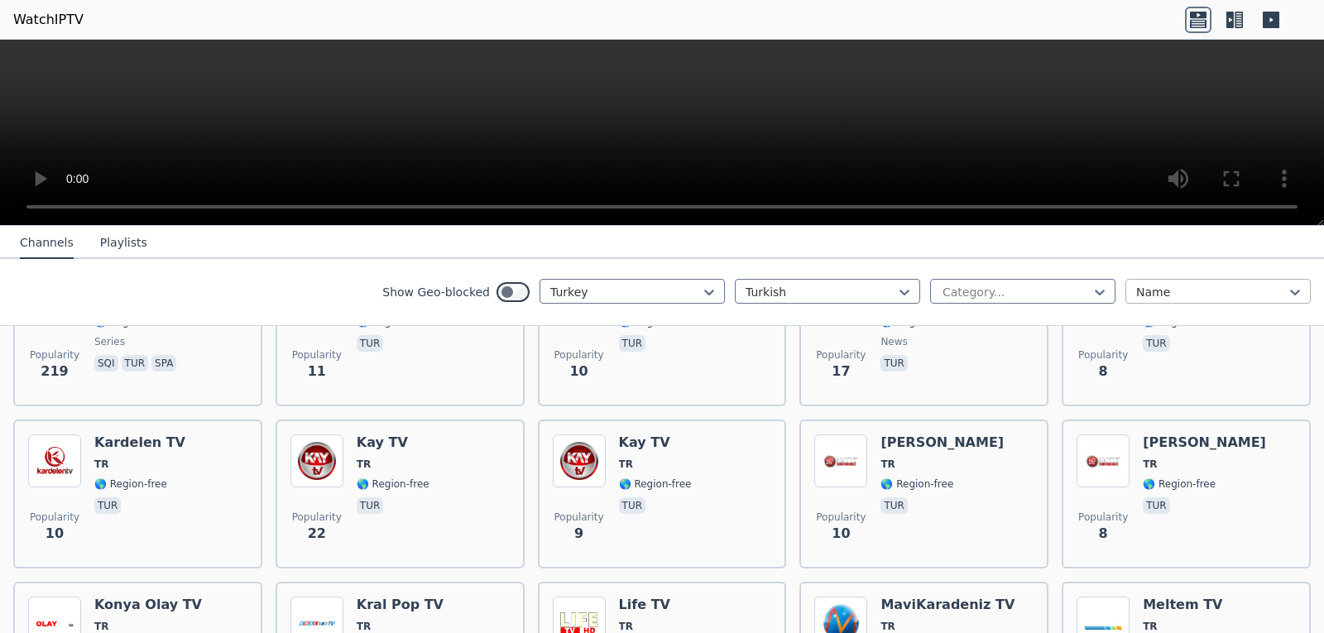
click at [1129, 300] on div "Show Geo-blocked Turkey Turkish Category... Name" at bounding box center [662, 292] width 1324 height 67
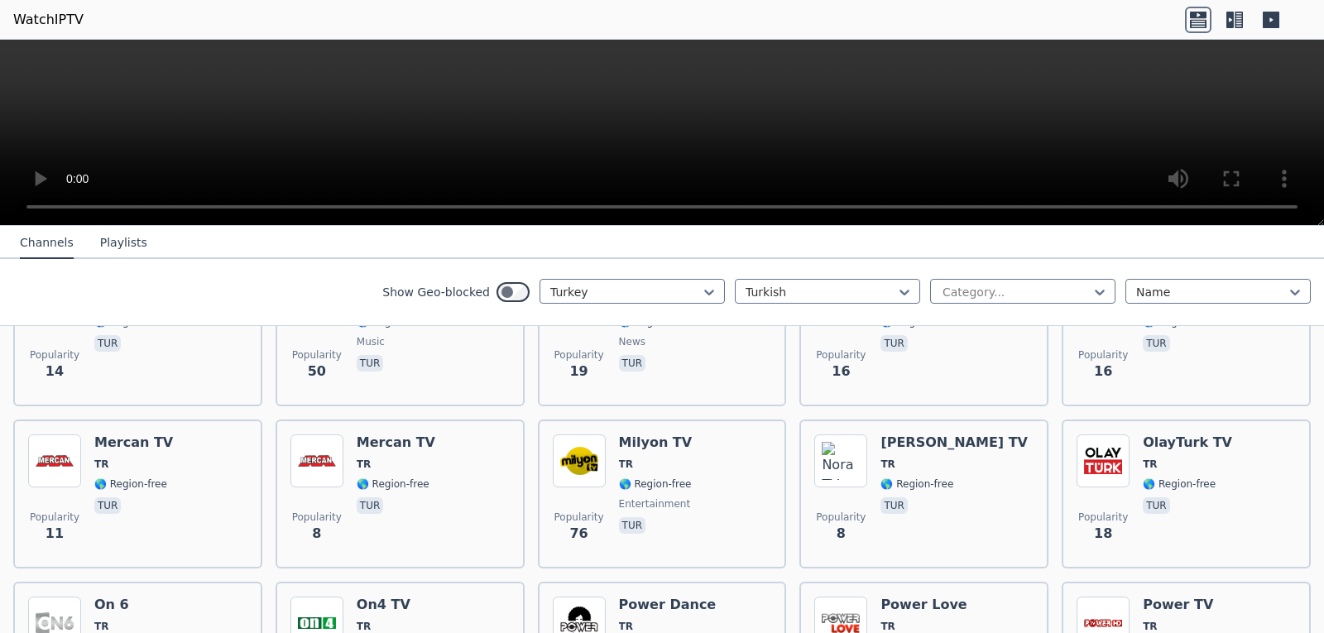
scroll to position [425, 0]
